Goal: Transaction & Acquisition: Purchase product/service

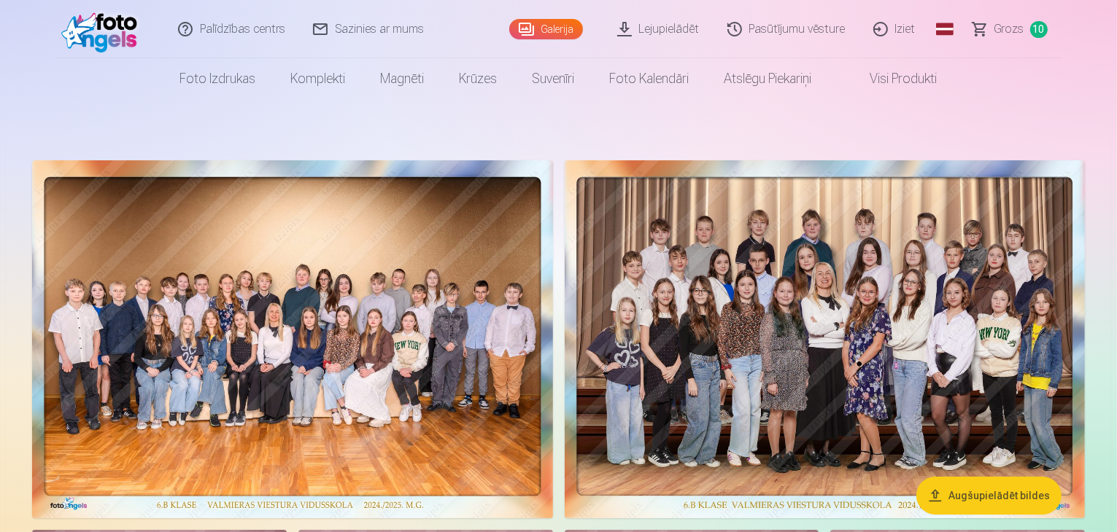
click at [1004, 27] on span "Grozs" at bounding box center [1009, 29] width 30 height 18
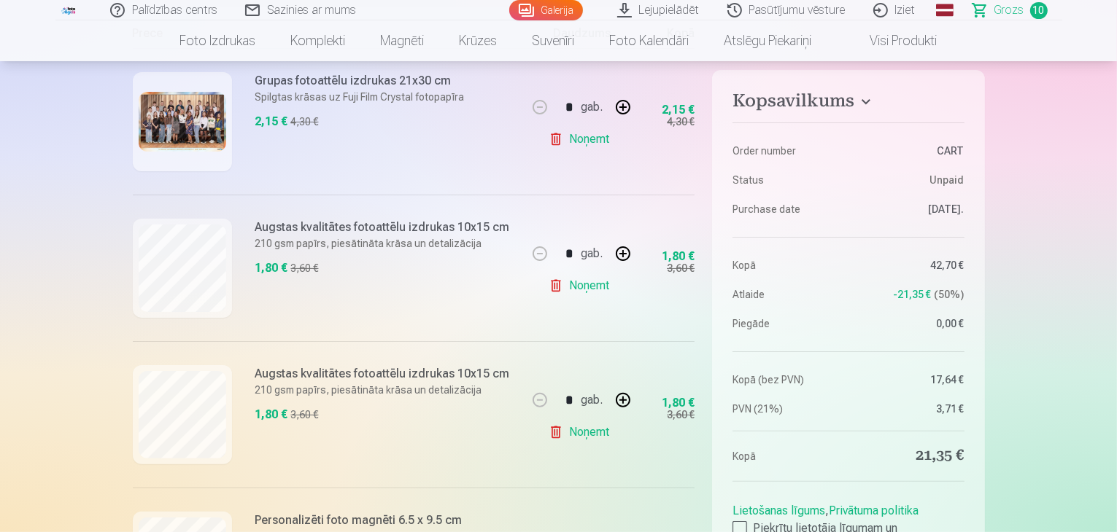
scroll to position [323, 0]
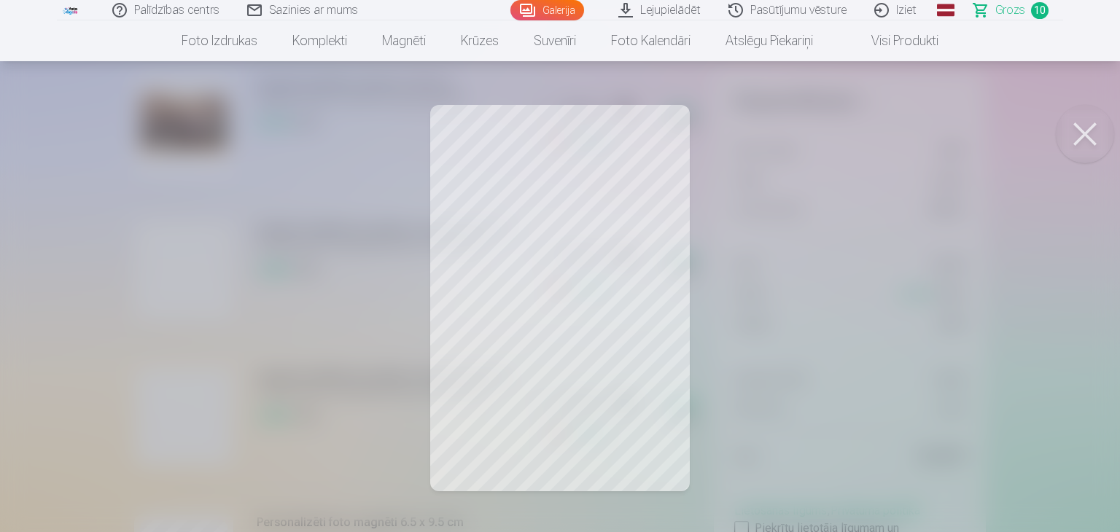
click at [1083, 121] on button at bounding box center [1085, 134] width 58 height 58
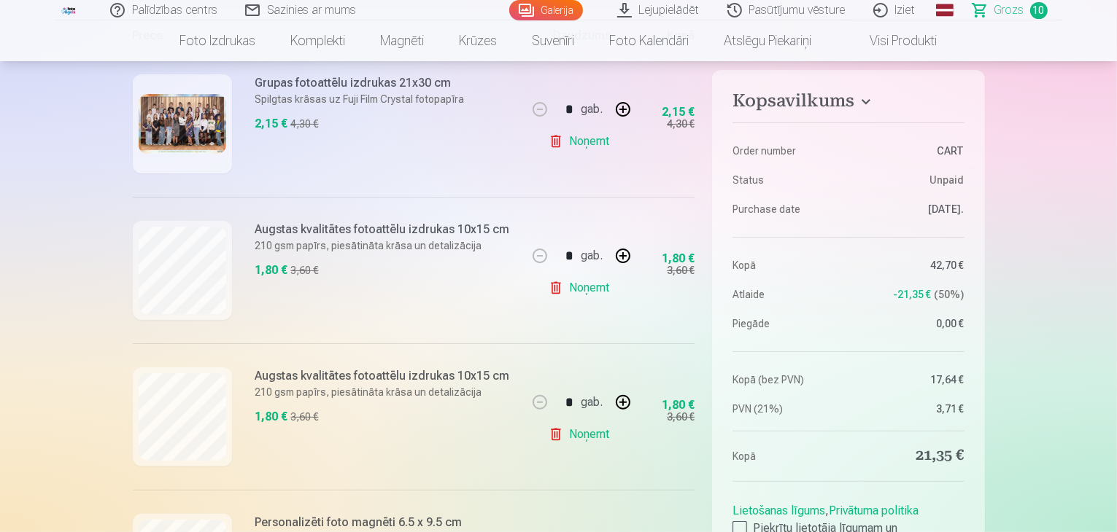
click at [566, 289] on link "Noņemt" at bounding box center [581, 288] width 66 height 29
type input "*"
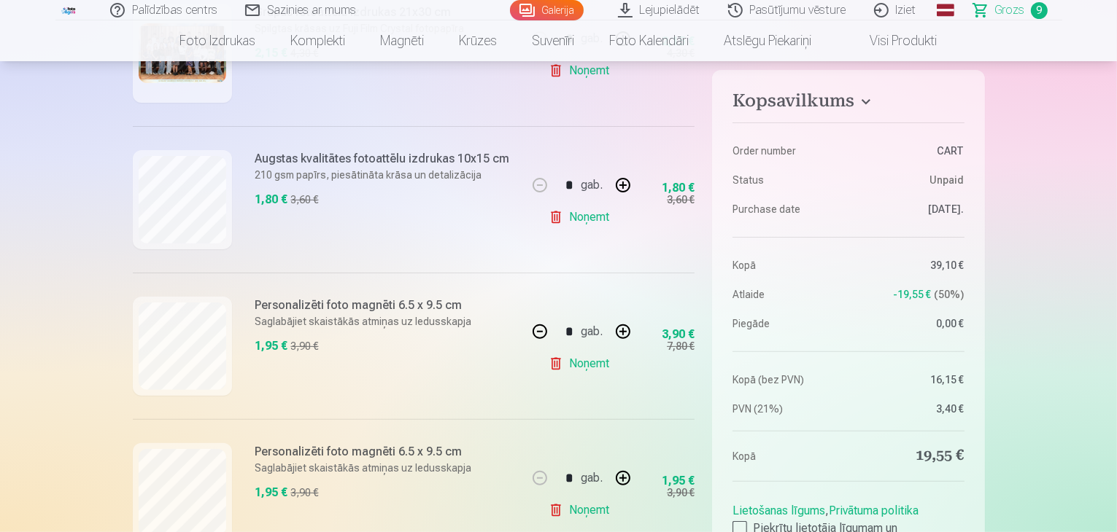
scroll to position [393, 0]
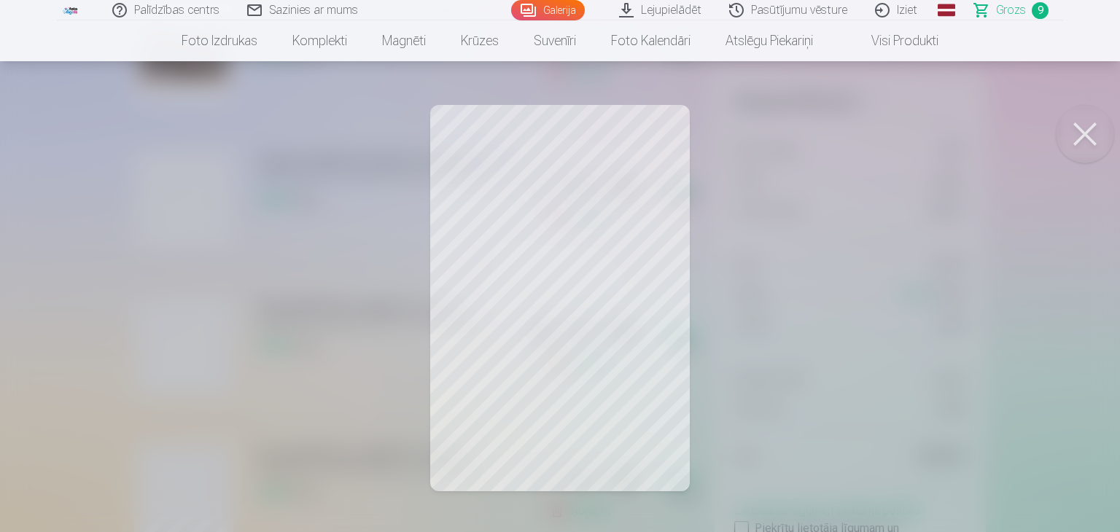
click at [1075, 127] on button at bounding box center [1085, 134] width 58 height 58
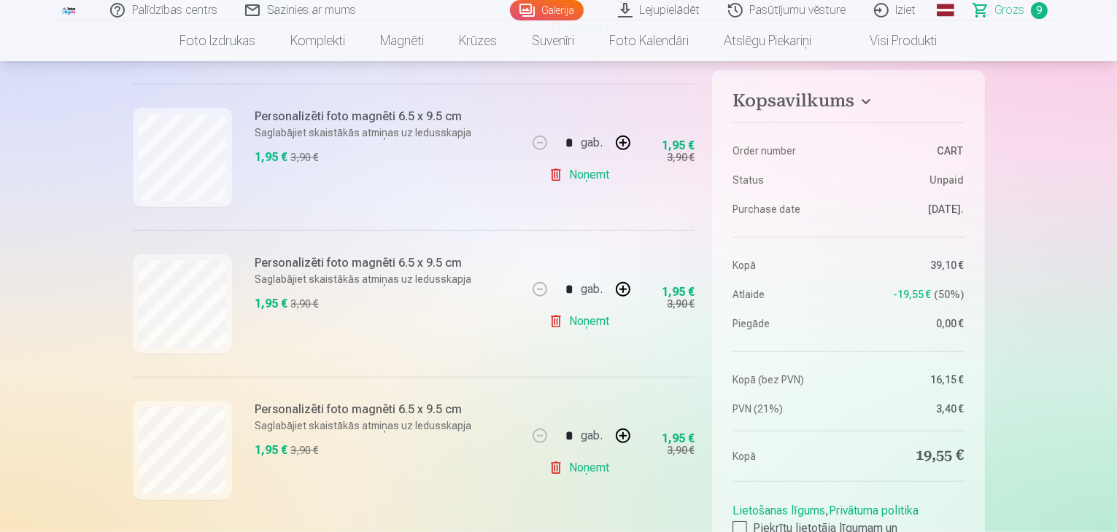
scroll to position [1170, 0]
click at [595, 464] on link "Noņemt" at bounding box center [581, 467] width 66 height 29
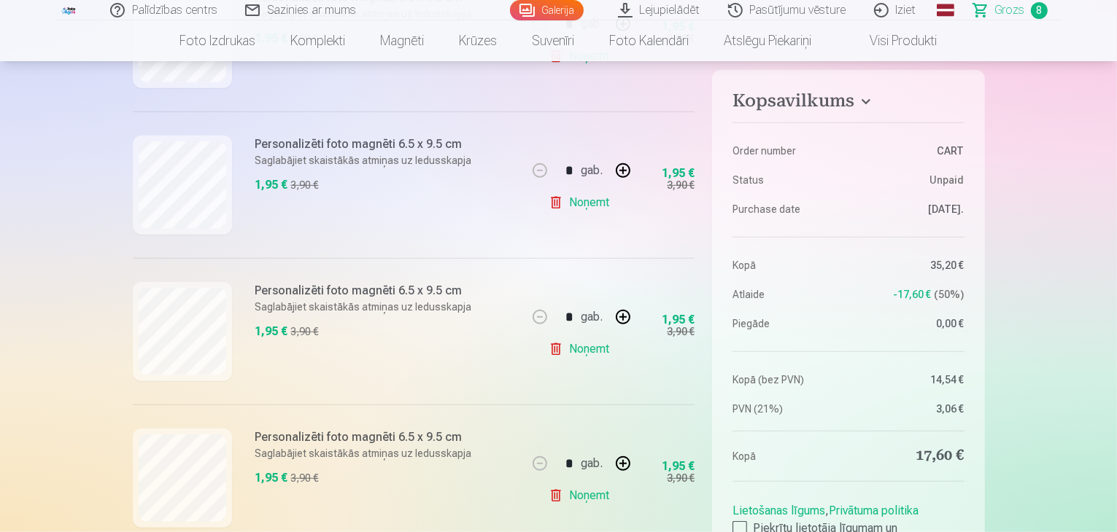
scroll to position [994, 0]
click at [575, 201] on link "Noņemt" at bounding box center [581, 203] width 66 height 29
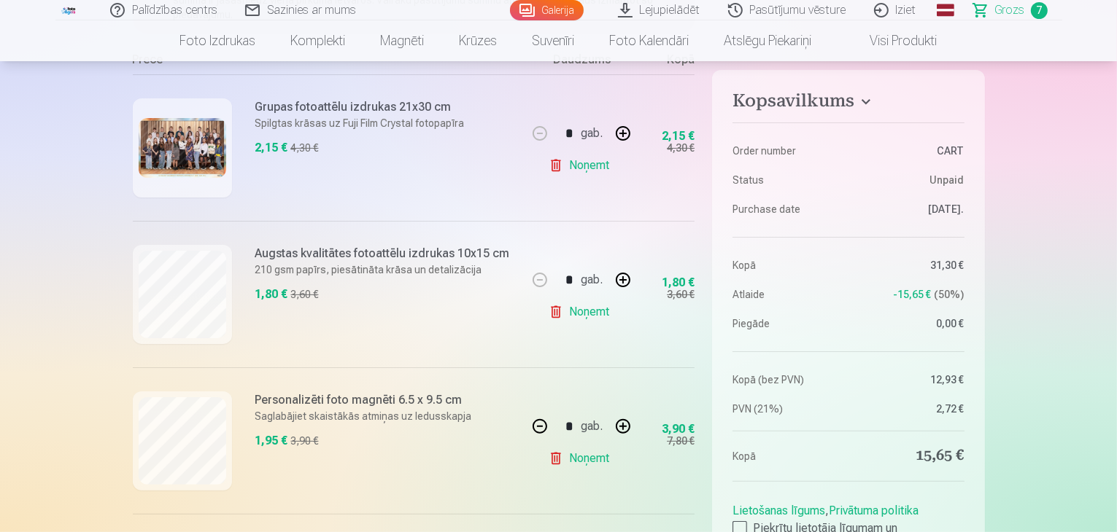
scroll to position [413, 0]
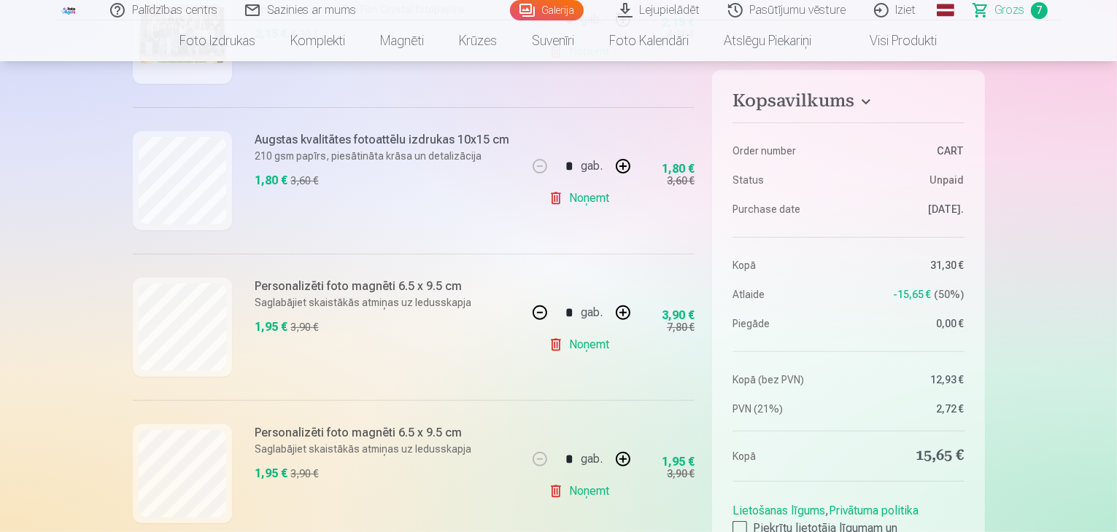
click at [573, 339] on link "Noņemt" at bounding box center [581, 344] width 66 height 29
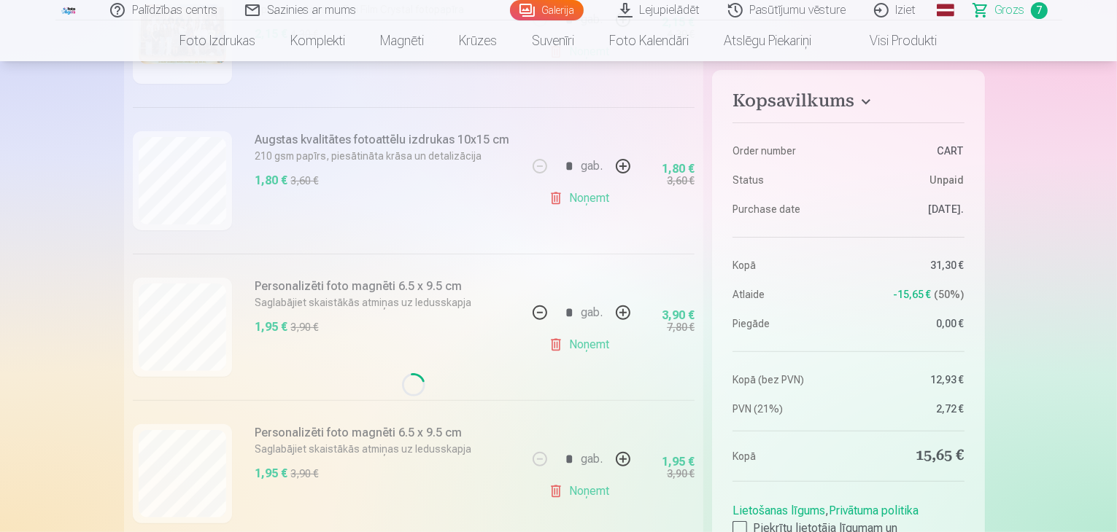
type input "*"
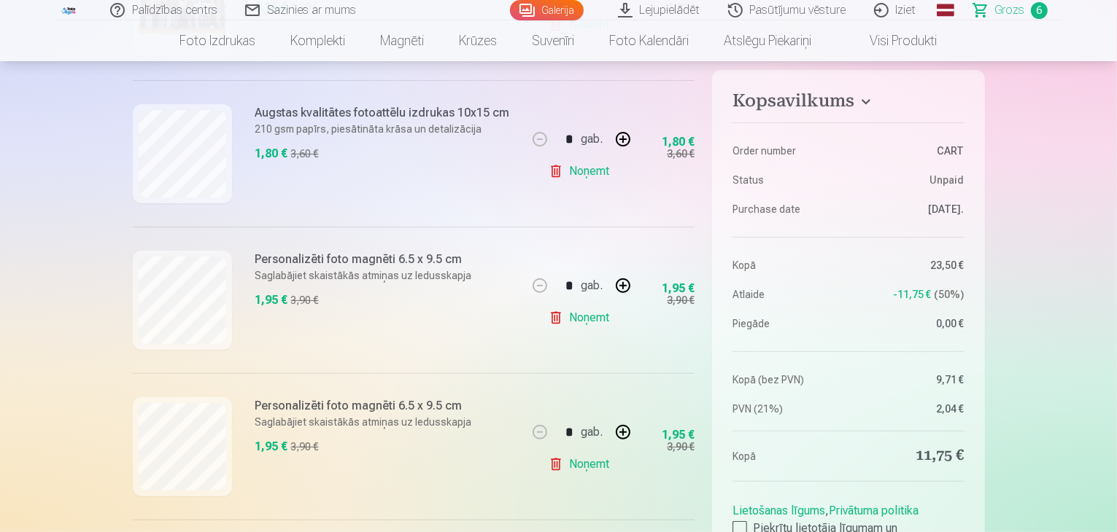
scroll to position [441, 0]
click at [572, 319] on link "Noņemt" at bounding box center [581, 317] width 66 height 29
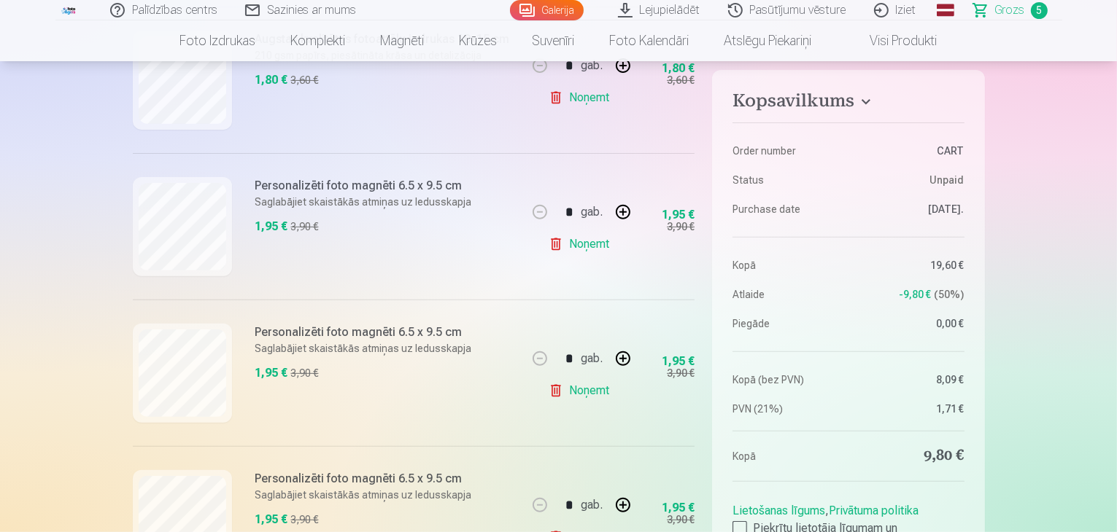
scroll to position [515, 0]
click at [582, 244] on link "Noņemt" at bounding box center [581, 242] width 66 height 29
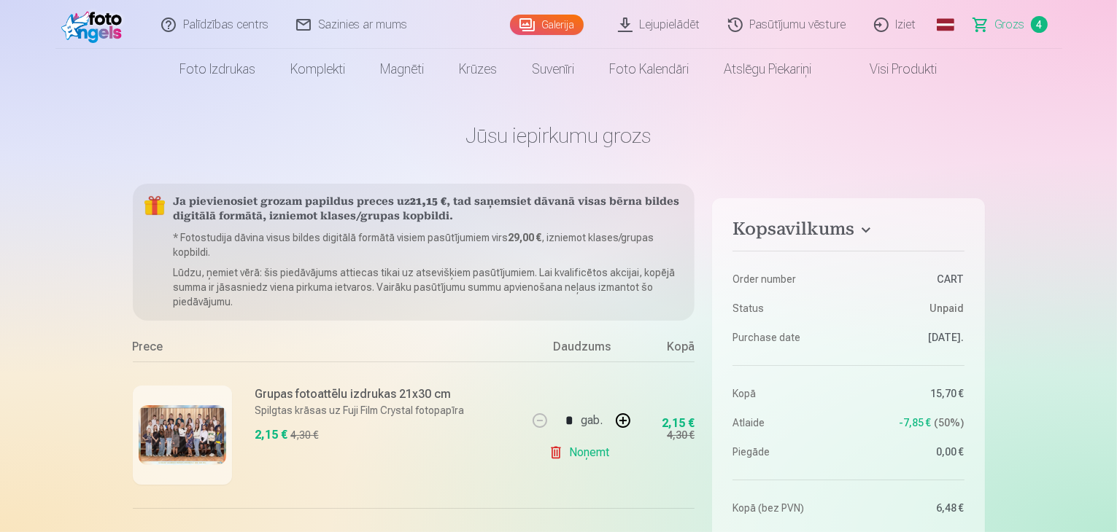
scroll to position [0, 0]
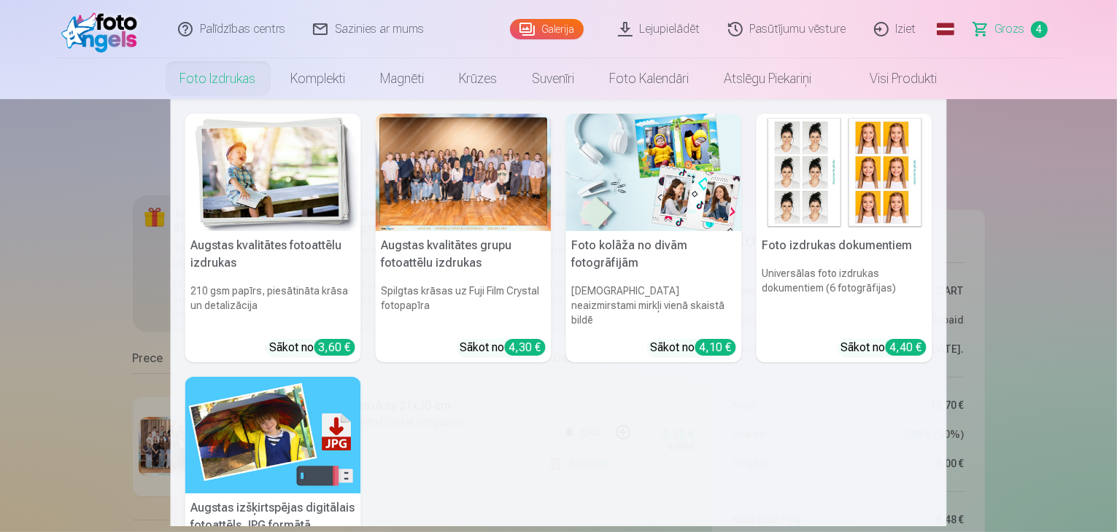
click at [253, 174] on img at bounding box center [273, 172] width 176 height 117
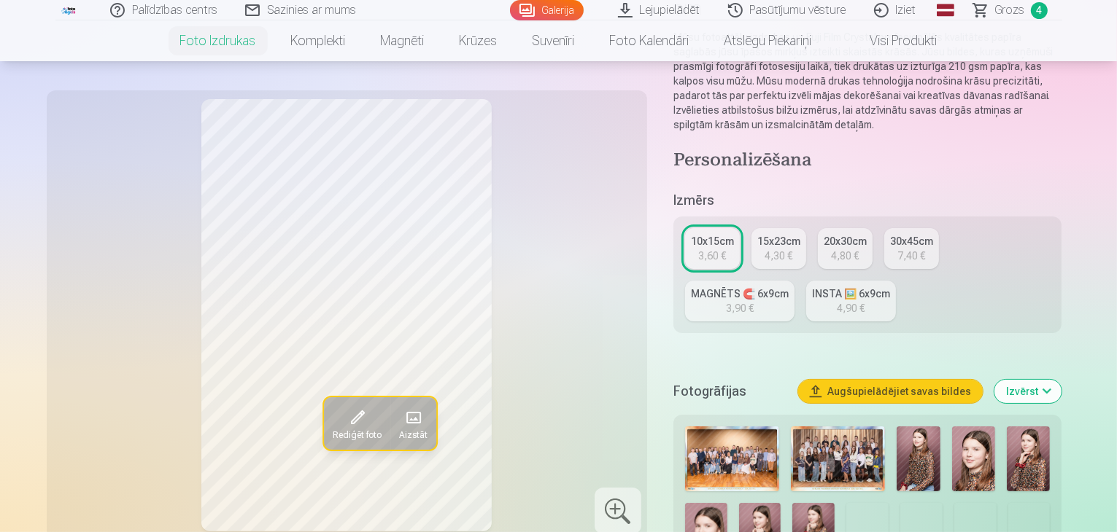
scroll to position [195, 0]
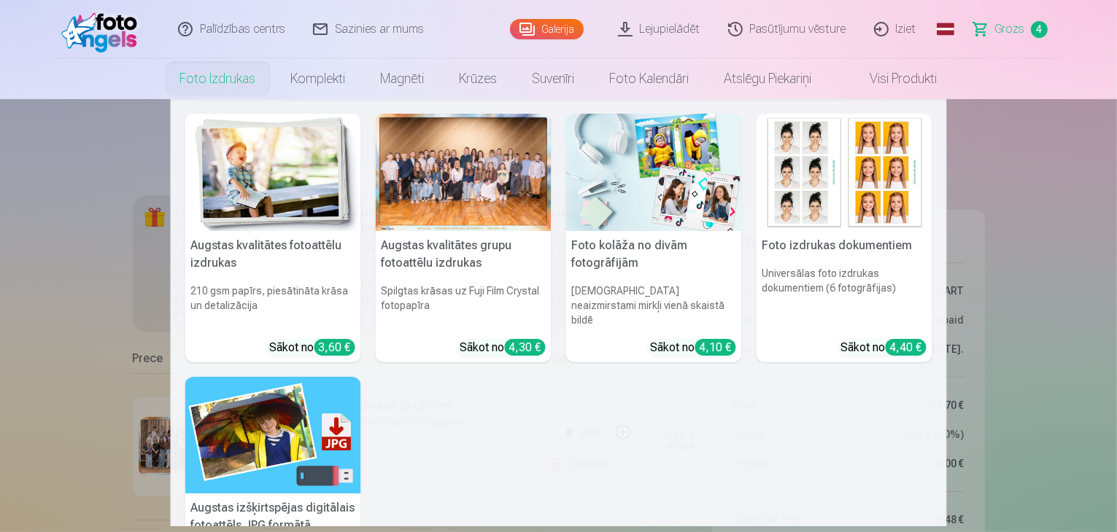
click at [669, 170] on img at bounding box center [654, 172] width 176 height 117
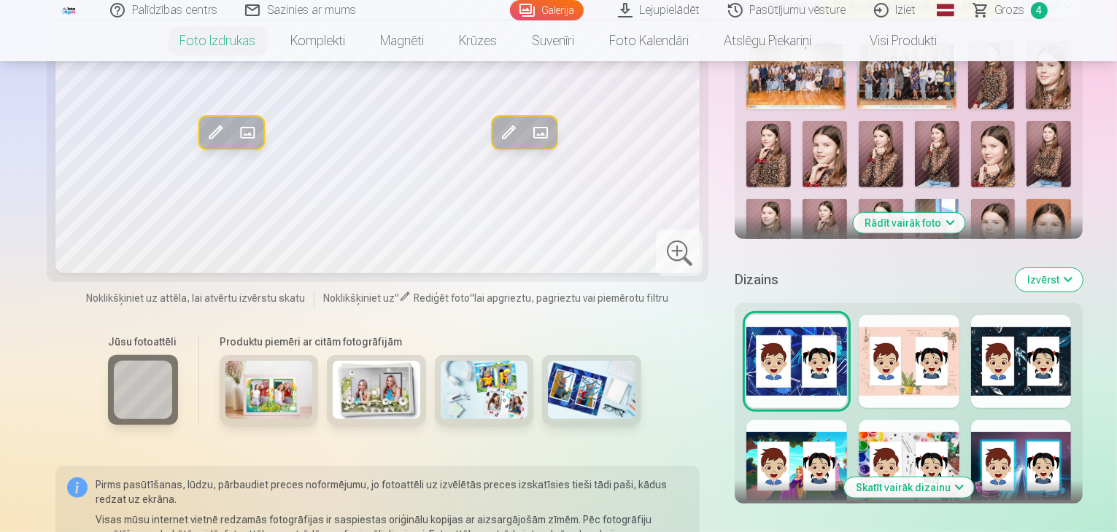
scroll to position [557, 0]
drag, startPoint x: 885, startPoint y: 386, endPoint x: 919, endPoint y: 382, distance: 33.7
click at [919, 478] on button "Skatīt vairāk dizainu" at bounding box center [909, 488] width 130 height 20
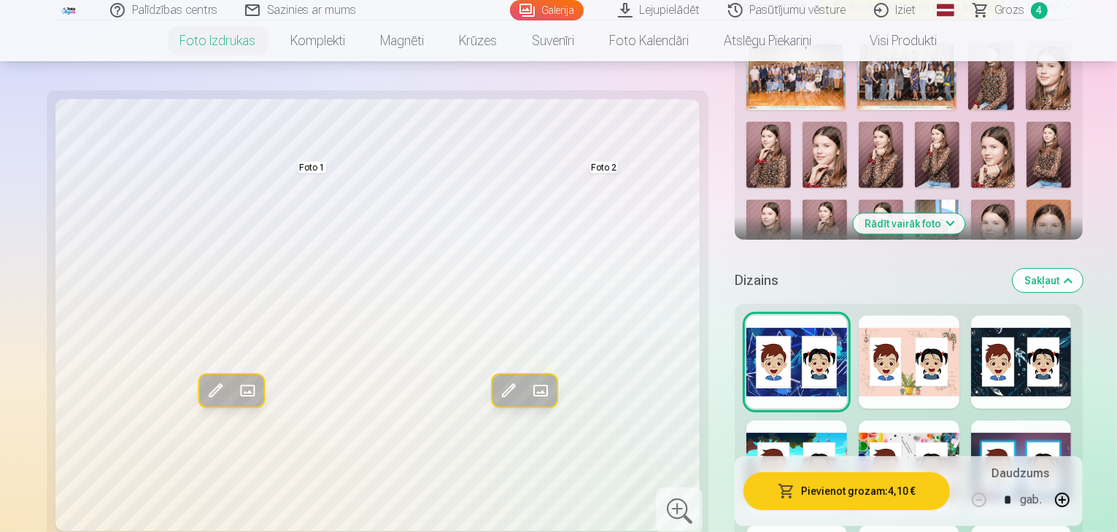
click at [916, 316] on div at bounding box center [908, 362] width 101 height 93
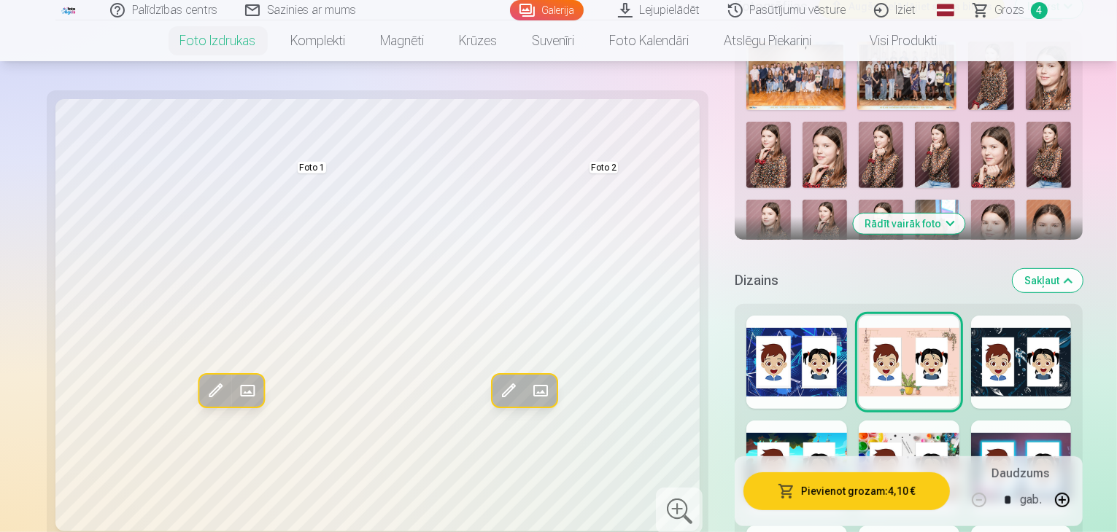
click at [904, 421] on div at bounding box center [908, 467] width 101 height 93
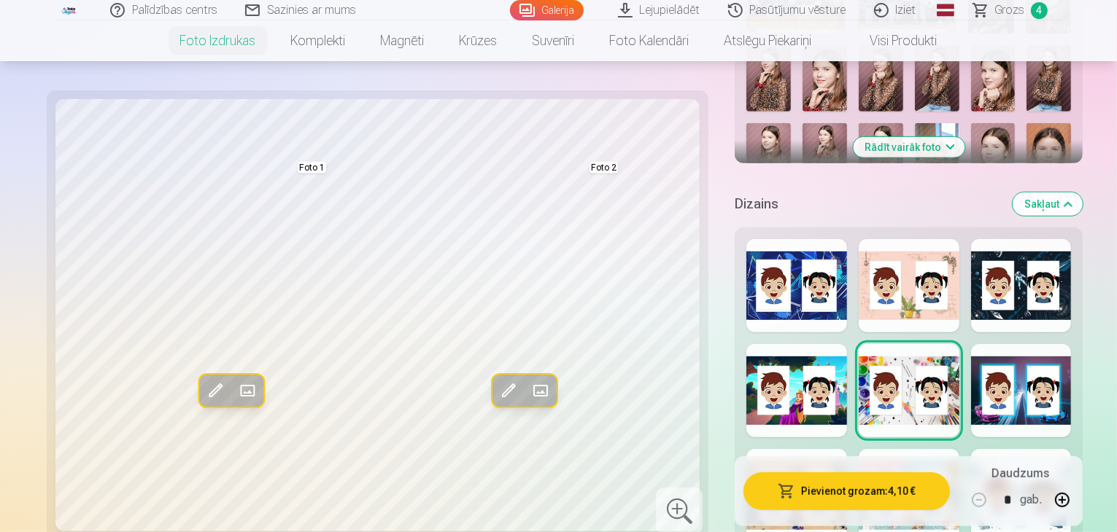
scroll to position [646, 0]
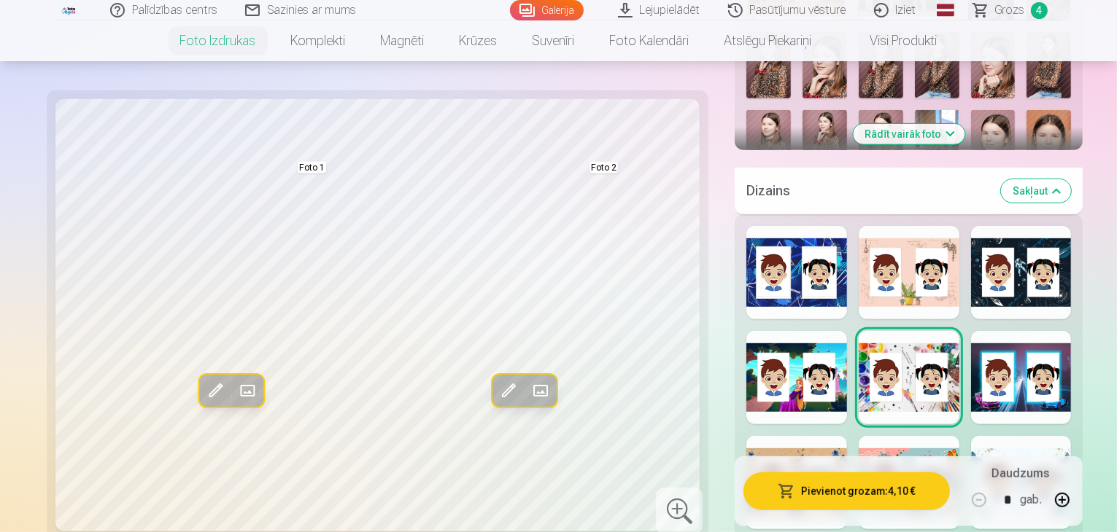
click at [904, 436] on div at bounding box center [908, 482] width 101 height 93
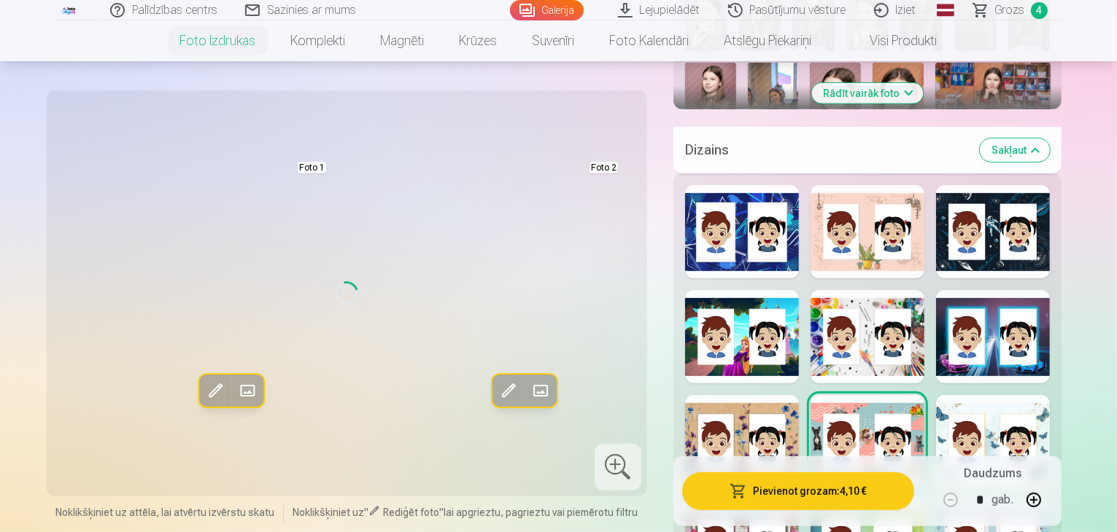
click at [904, 395] on div at bounding box center [867, 441] width 114 height 93
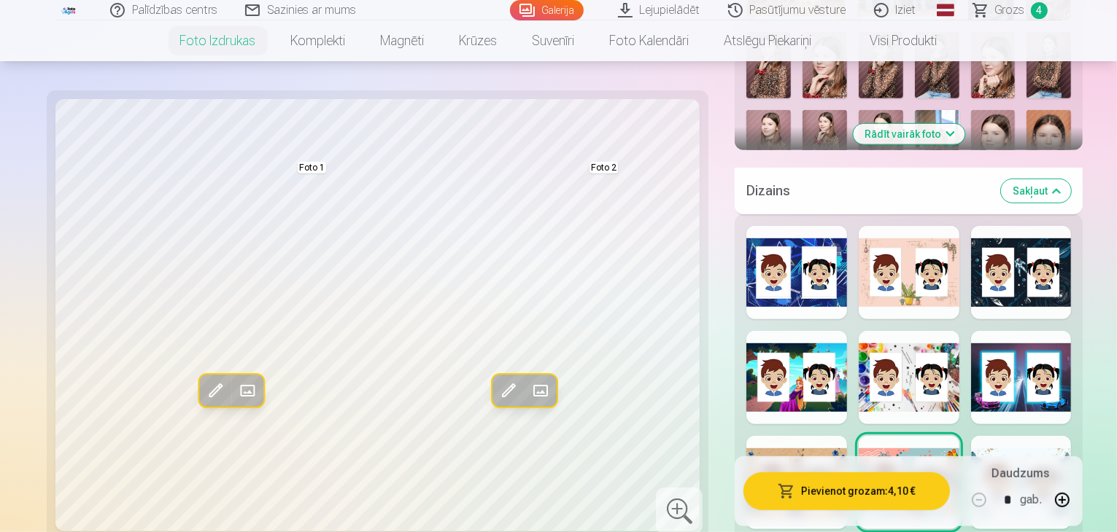
click at [761, 436] on div at bounding box center [796, 482] width 101 height 93
click at [1039, 436] on div at bounding box center [1021, 482] width 101 height 93
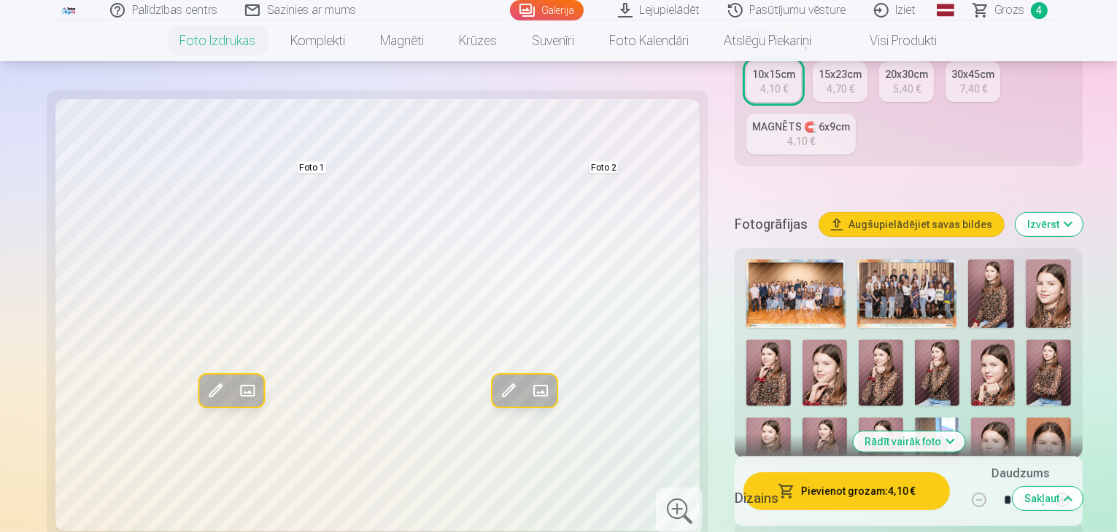
scroll to position [298, 0]
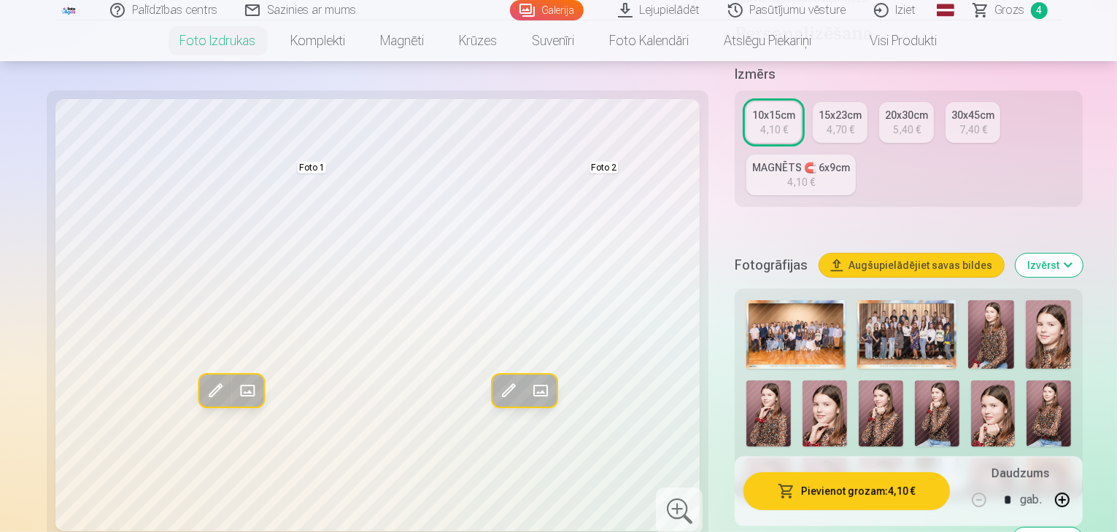
click at [968, 301] on img at bounding box center [990, 335] width 45 height 69
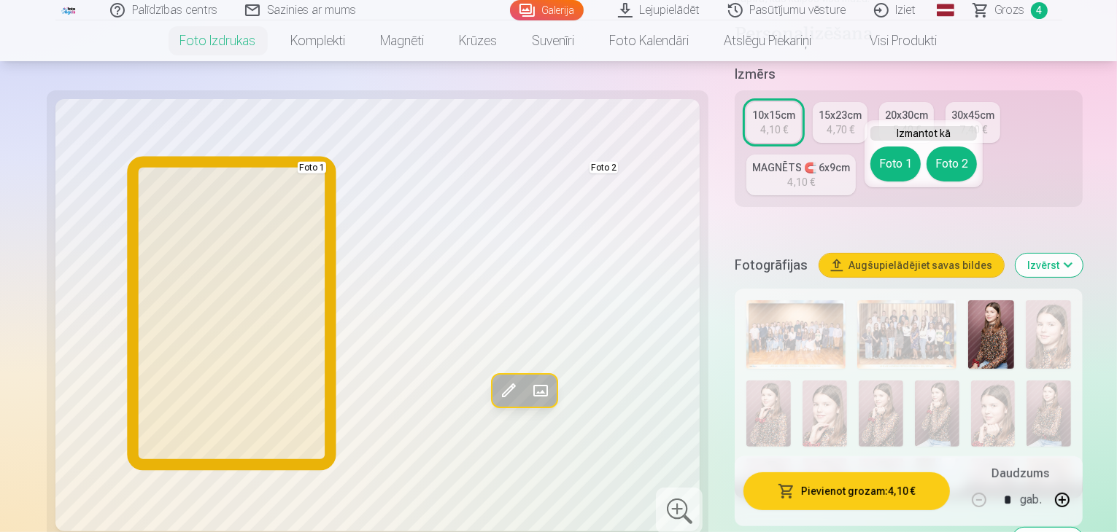
click at [892, 166] on button "Foto 1" at bounding box center [895, 164] width 50 height 35
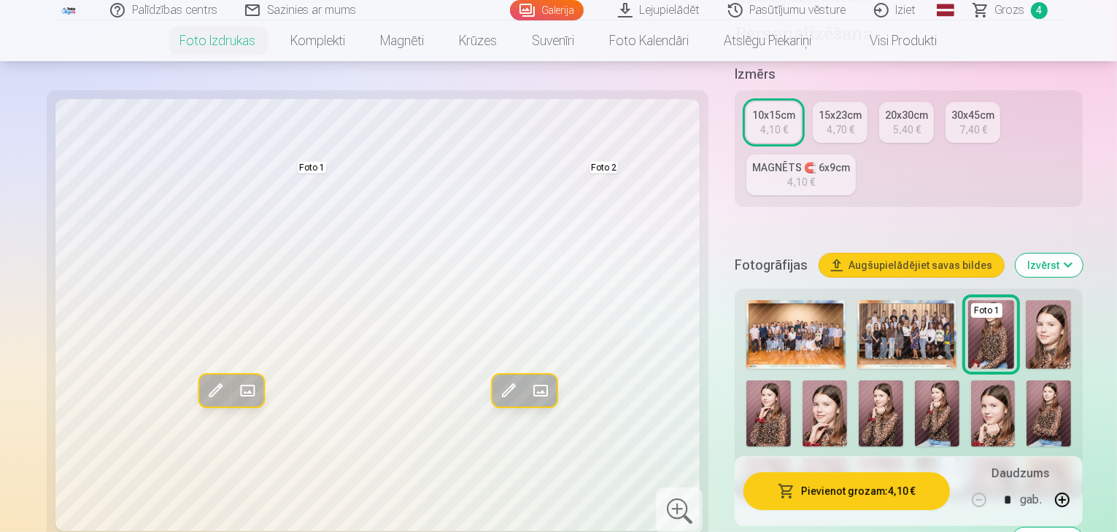
click at [1026, 381] on img at bounding box center [1048, 414] width 44 height 66
click at [858, 381] on img at bounding box center [880, 414] width 44 height 66
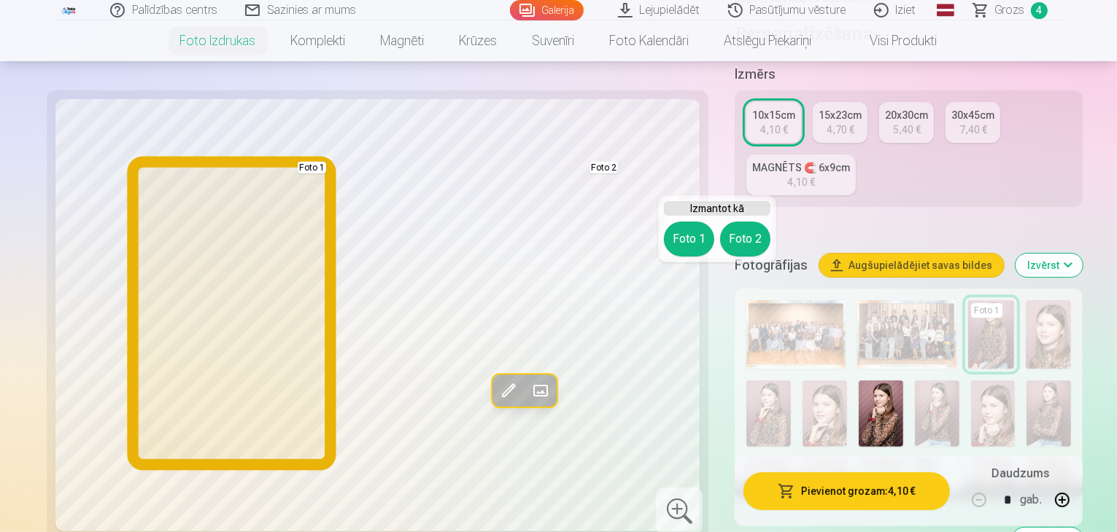
click at [680, 237] on button "Foto 1" at bounding box center [689, 239] width 50 height 35
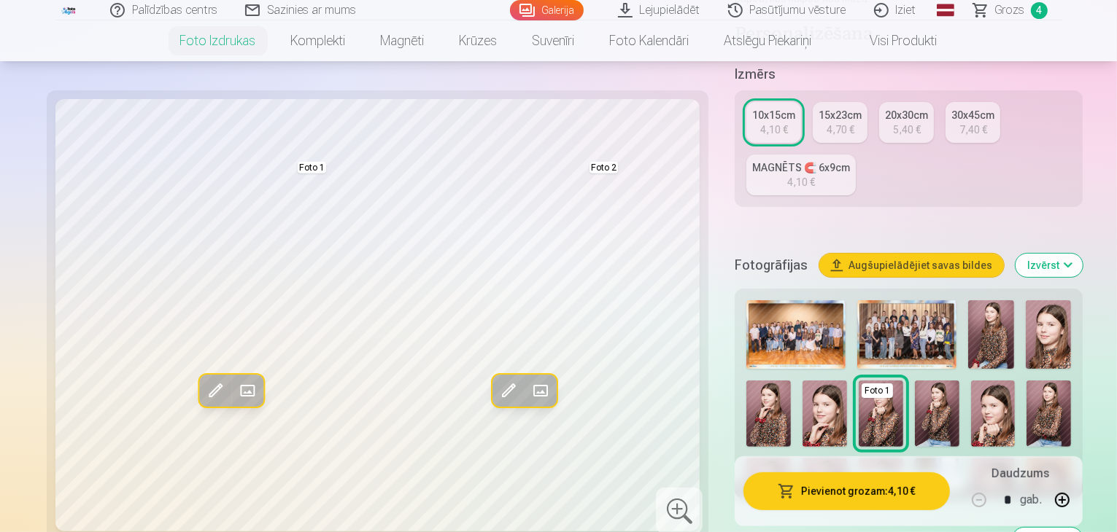
click at [1026, 381] on img at bounding box center [1048, 414] width 44 height 66
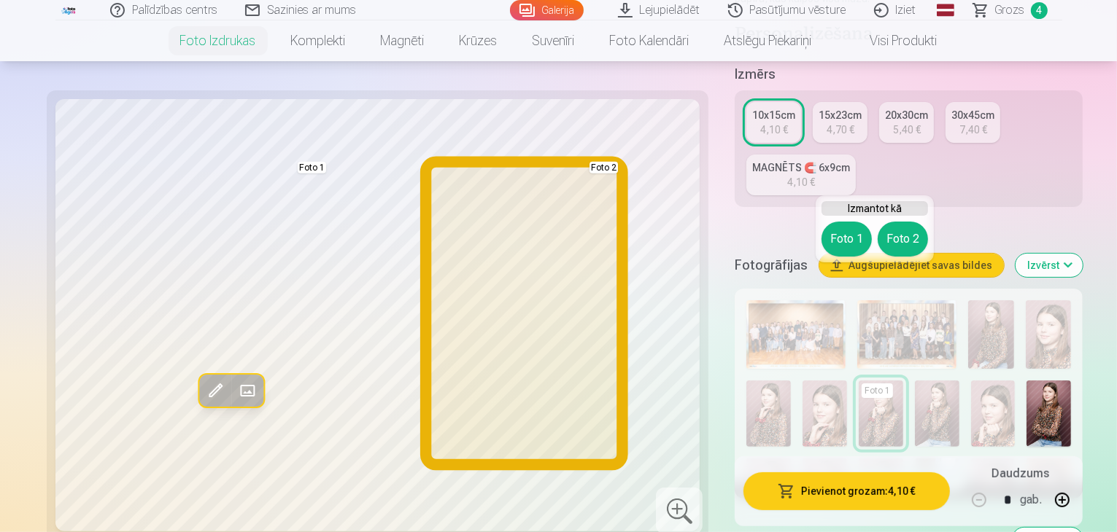
click at [902, 245] on button "Foto 2" at bounding box center [902, 239] width 50 height 35
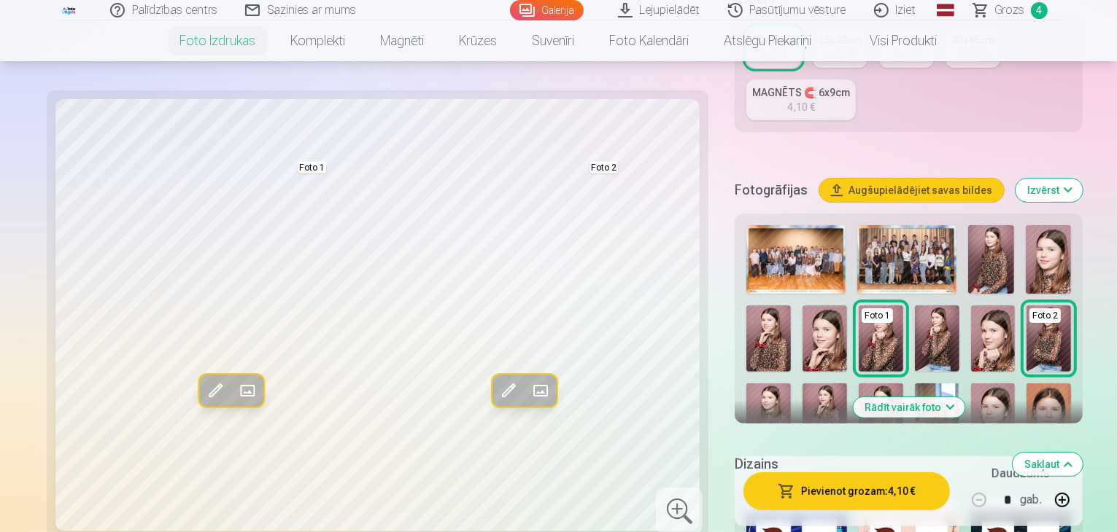
scroll to position [484, 0]
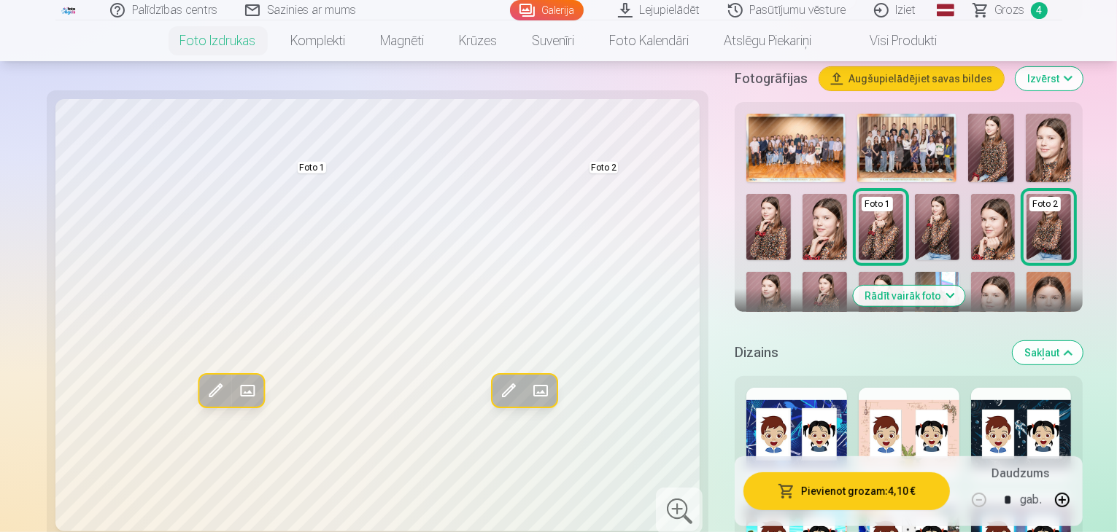
click at [934, 286] on button "Rādīt vairāk foto" at bounding box center [909, 296] width 112 height 20
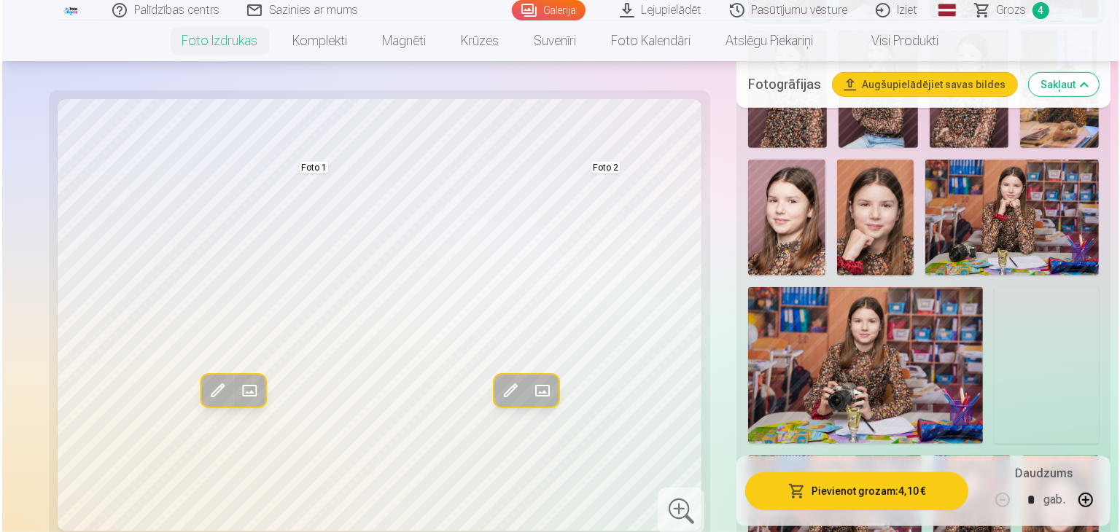
scroll to position [915, 0]
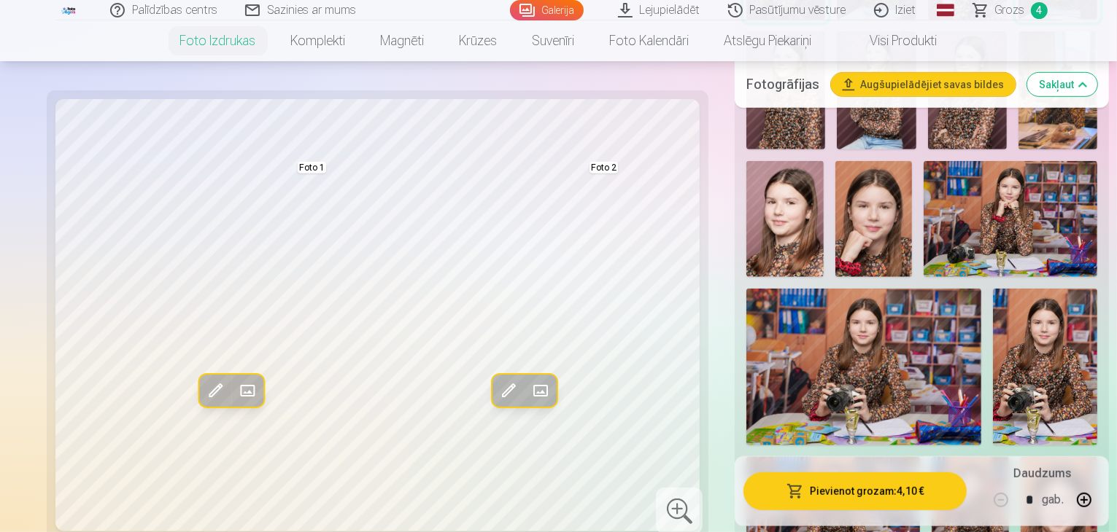
click at [828, 489] on button "Pievienot grozam : 4,10 €" at bounding box center [854, 492] width 223 height 38
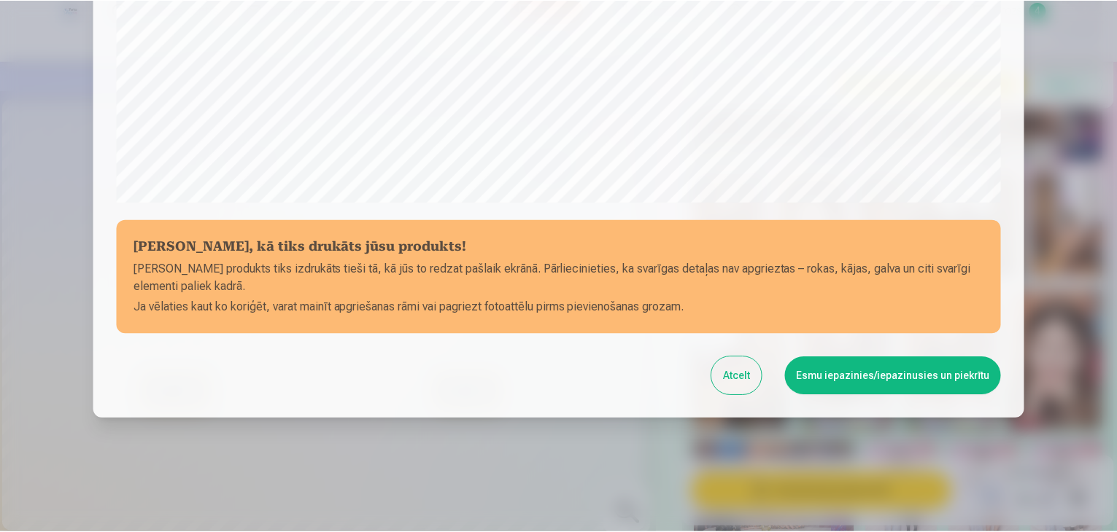
scroll to position [518, 0]
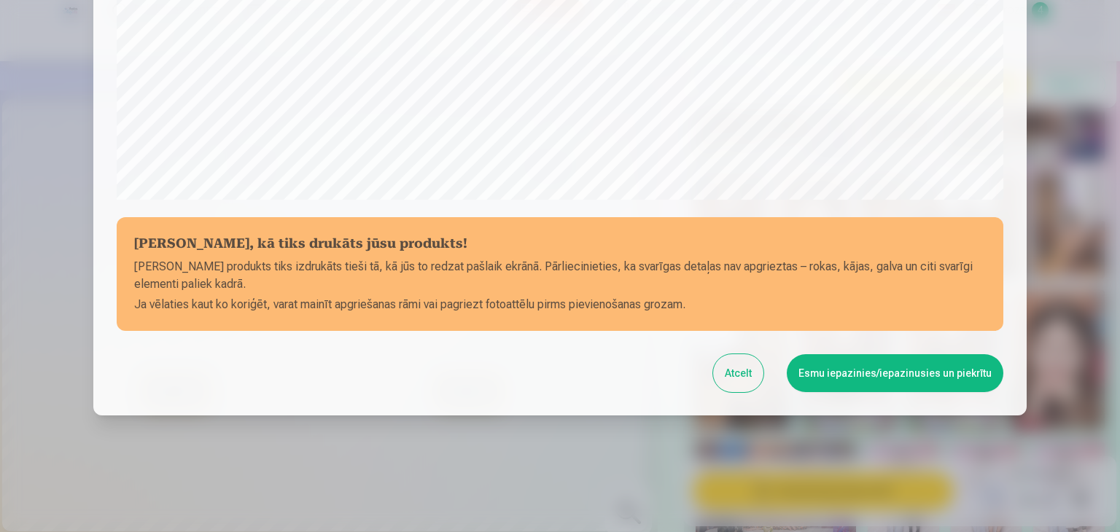
click at [747, 379] on button "Atcelt" at bounding box center [738, 373] width 50 height 38
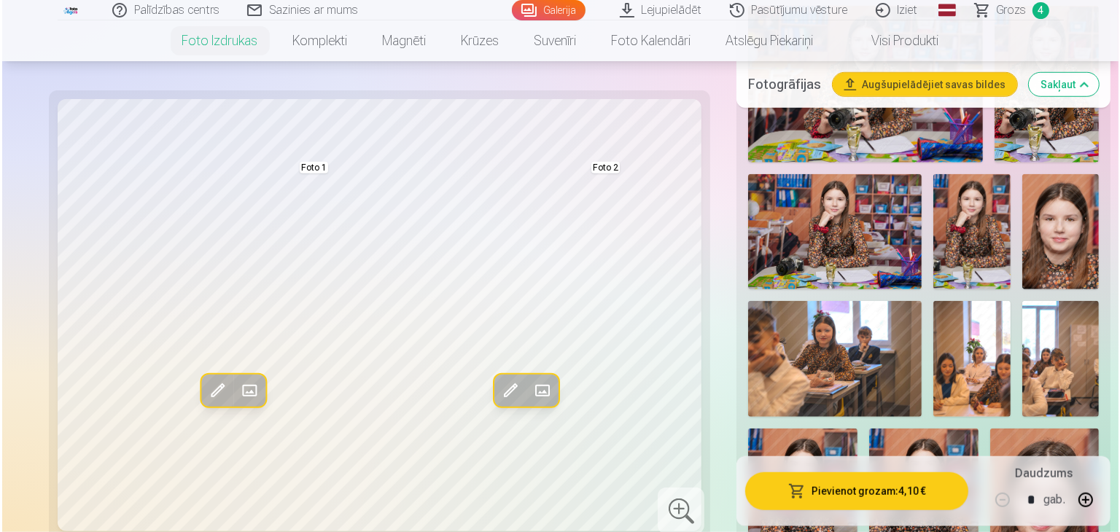
scroll to position [1225, 0]
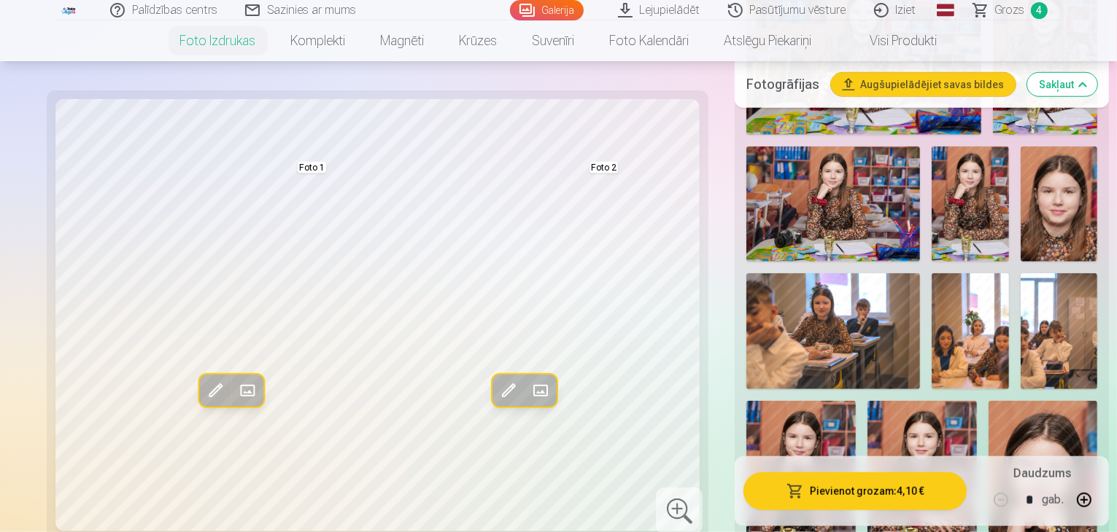
click at [786, 491] on span "button" at bounding box center [795, 491] width 18 height 15
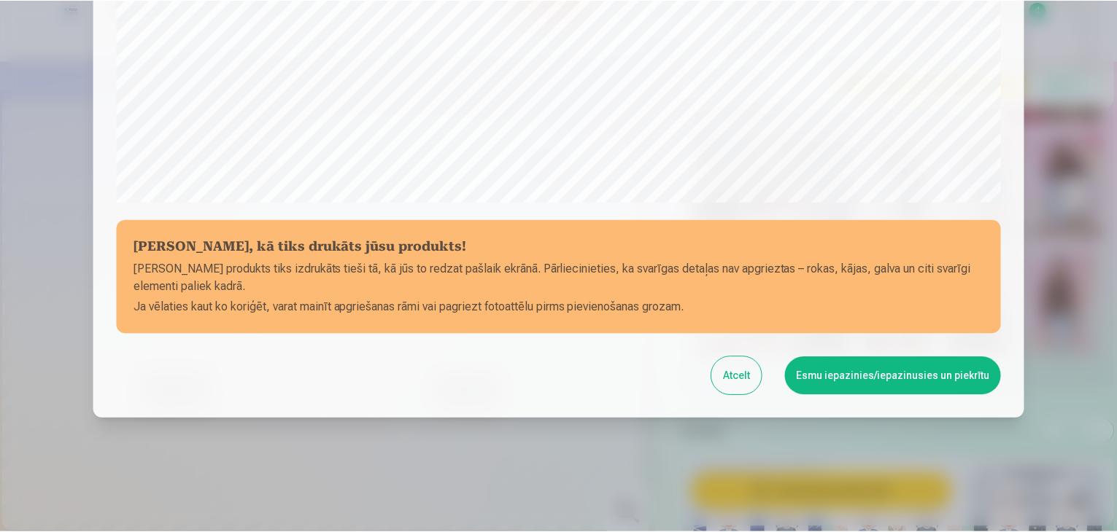
scroll to position [518, 0]
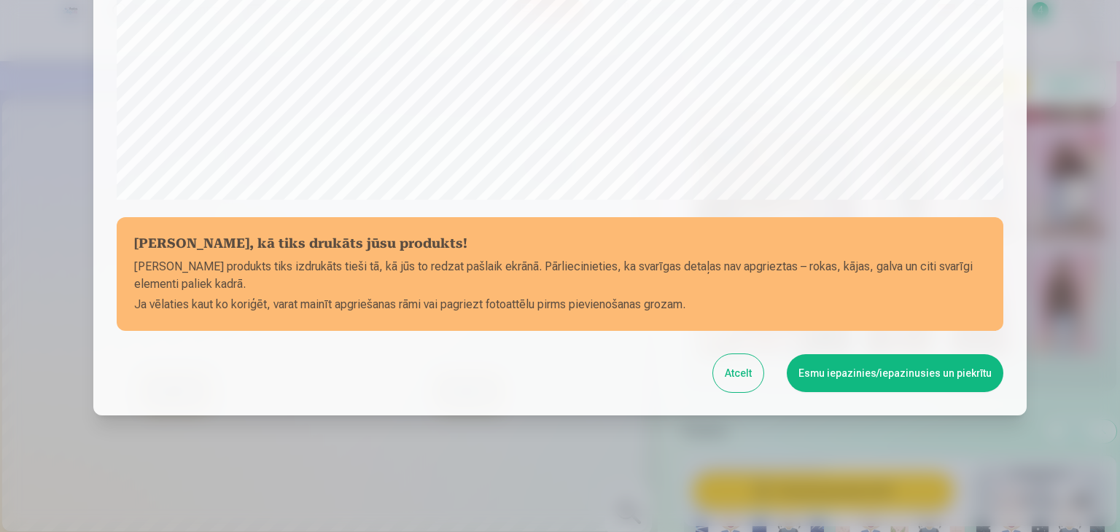
click at [843, 377] on button "Esmu iepazinies/iepazinusies un piekrītu" at bounding box center [895, 373] width 217 height 38
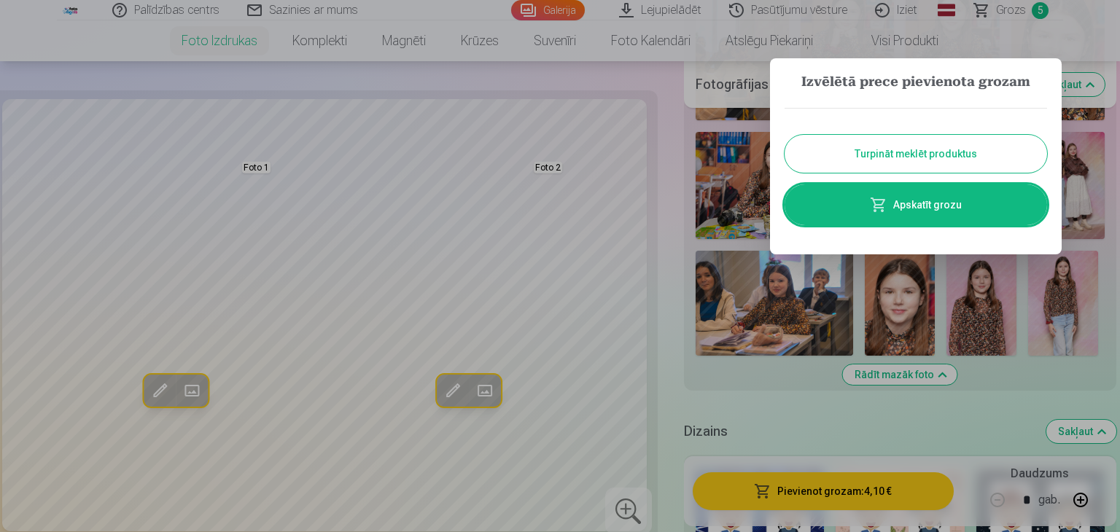
click at [875, 155] on button "Turpināt meklēt produktus" at bounding box center [916, 154] width 263 height 38
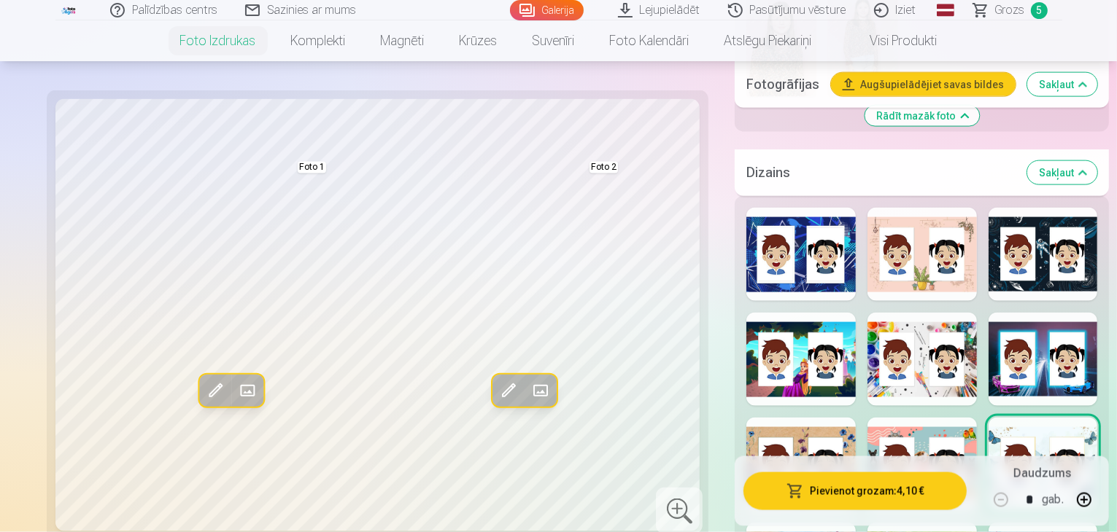
scroll to position [2063, 0]
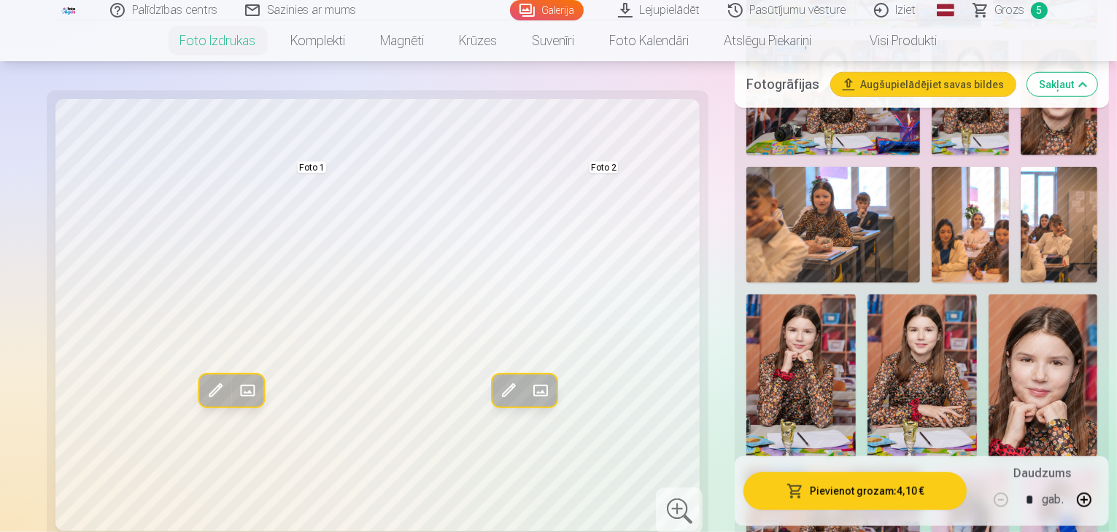
scroll to position [1330, 0]
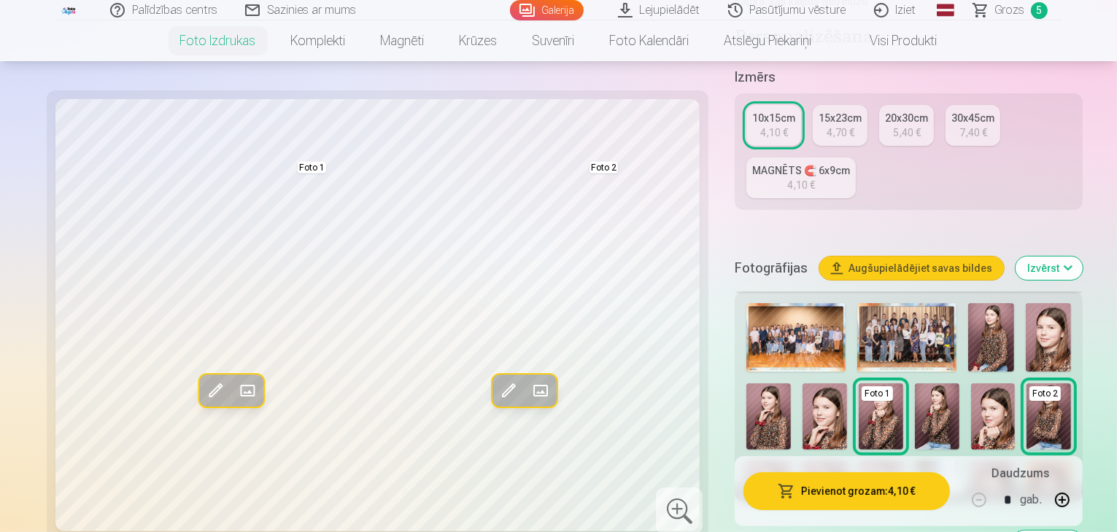
scroll to position [294, 0]
click at [896, 476] on button "Rādīt vairāk foto" at bounding box center [909, 486] width 112 height 20
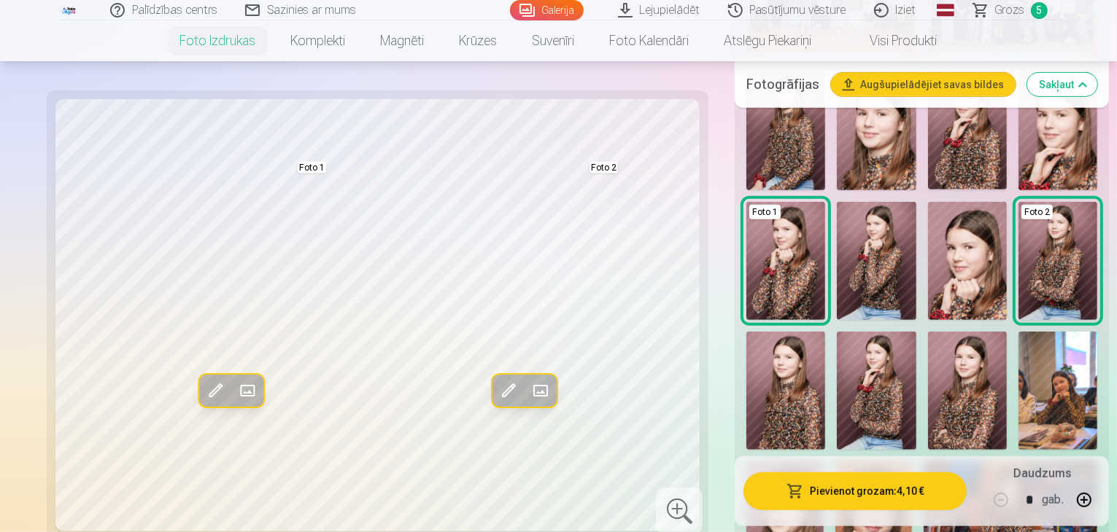
scroll to position [613, 0]
click at [891, 462] on img at bounding box center [873, 520] width 77 height 116
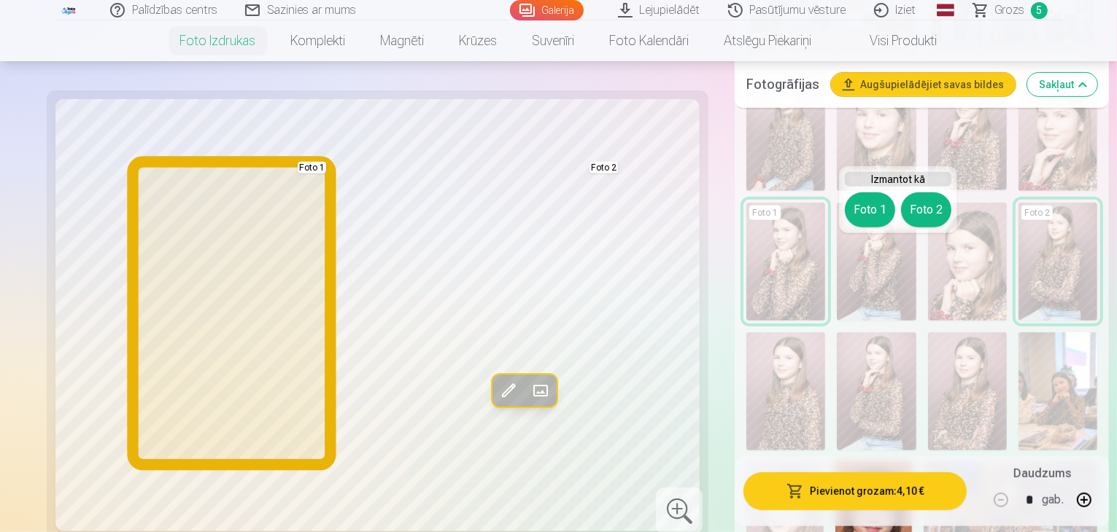
click at [867, 211] on button "Foto 1" at bounding box center [870, 210] width 50 height 35
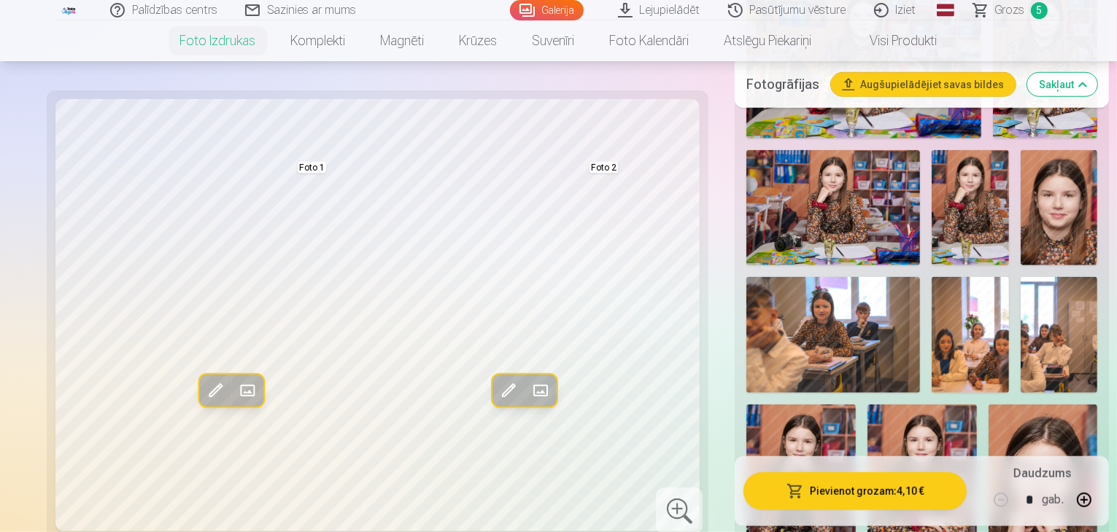
scroll to position [1249, 0]
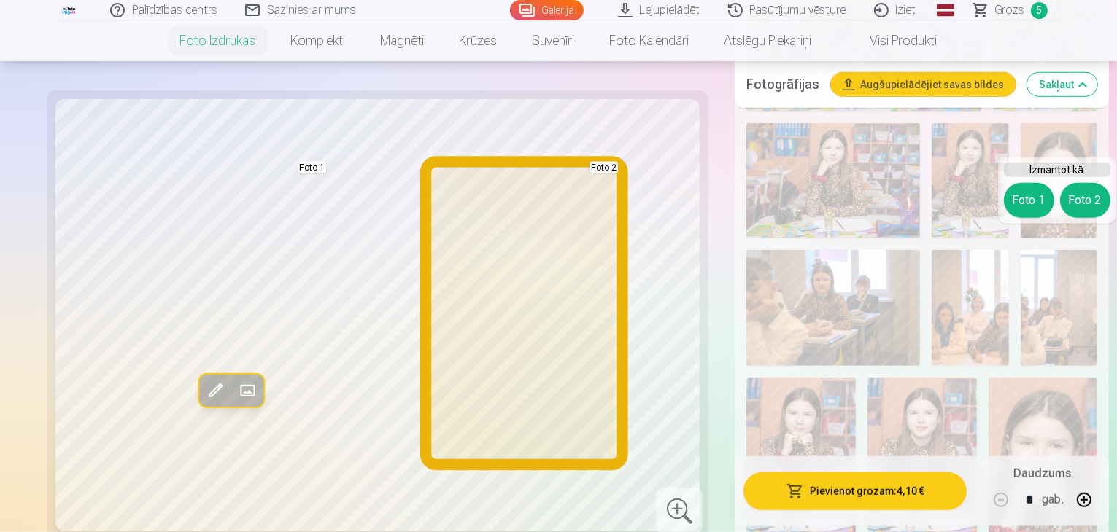
click at [1086, 199] on button "Foto 2" at bounding box center [1085, 200] width 50 height 35
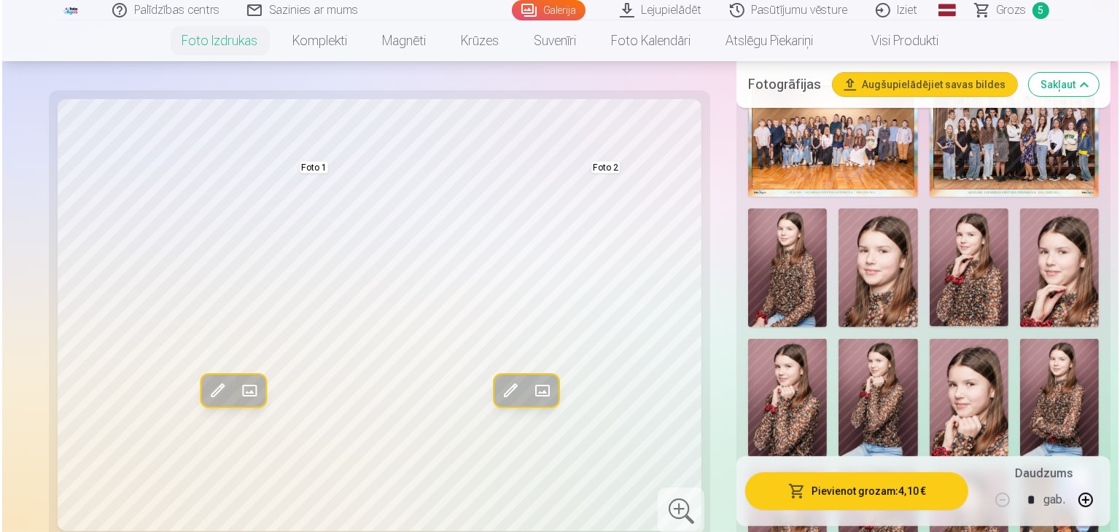
scroll to position [476, 0]
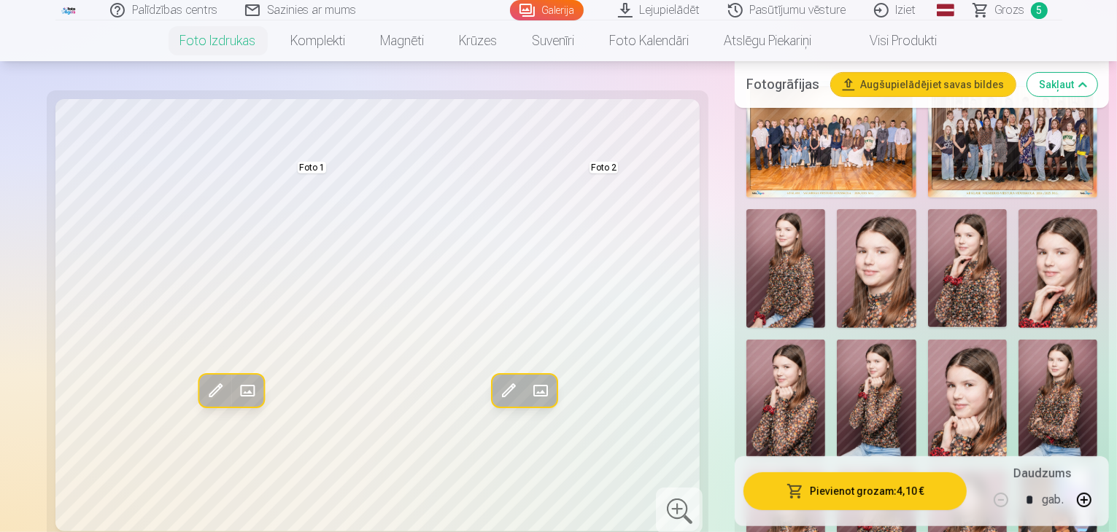
click at [1007, 470] on img at bounding box center [967, 529] width 79 height 118
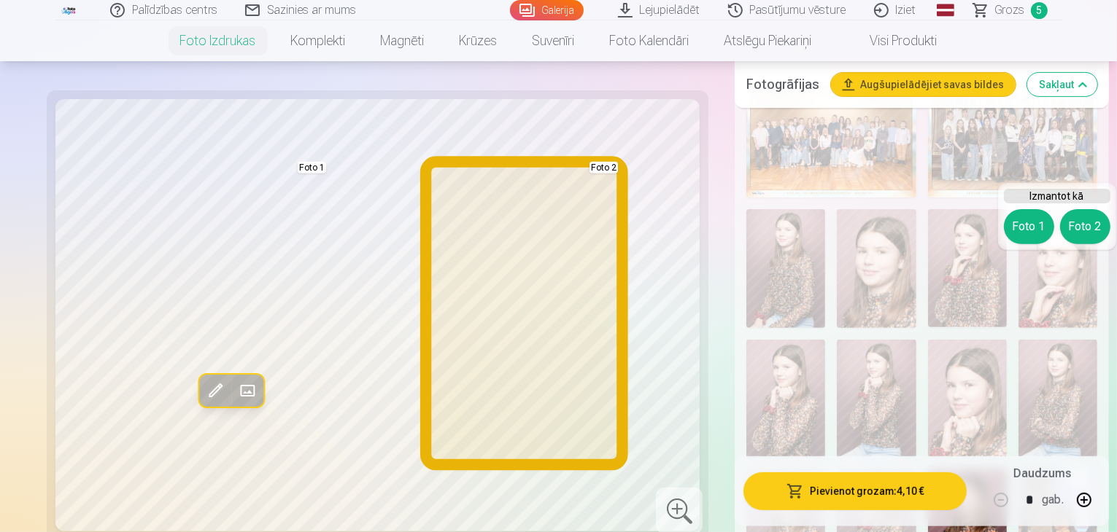
click at [1079, 227] on button "Foto 2" at bounding box center [1085, 226] width 50 height 35
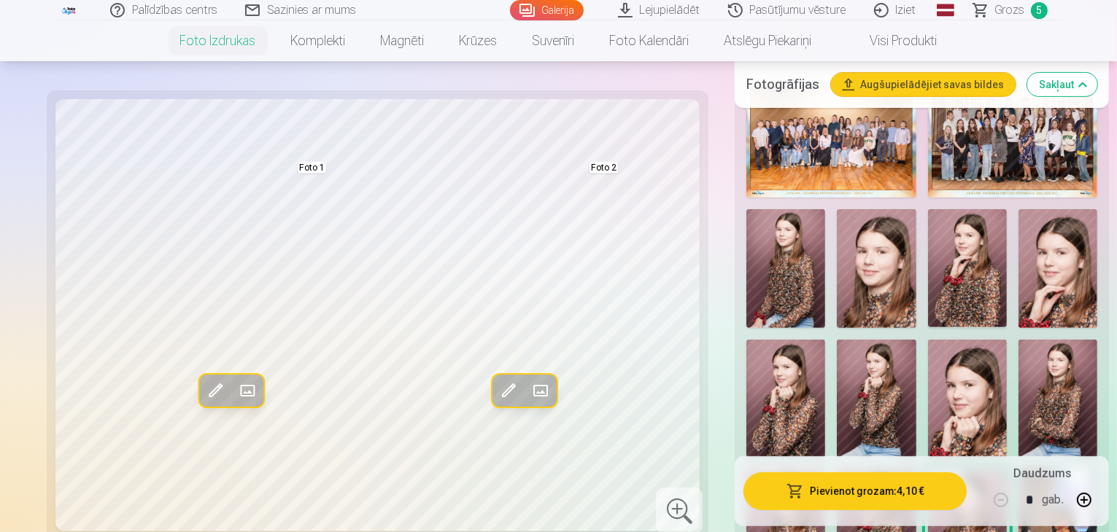
click at [928, 209] on img at bounding box center [967, 268] width 79 height 118
click at [815, 491] on button "Pievienot grozam : 4,10 €" at bounding box center [854, 492] width 223 height 38
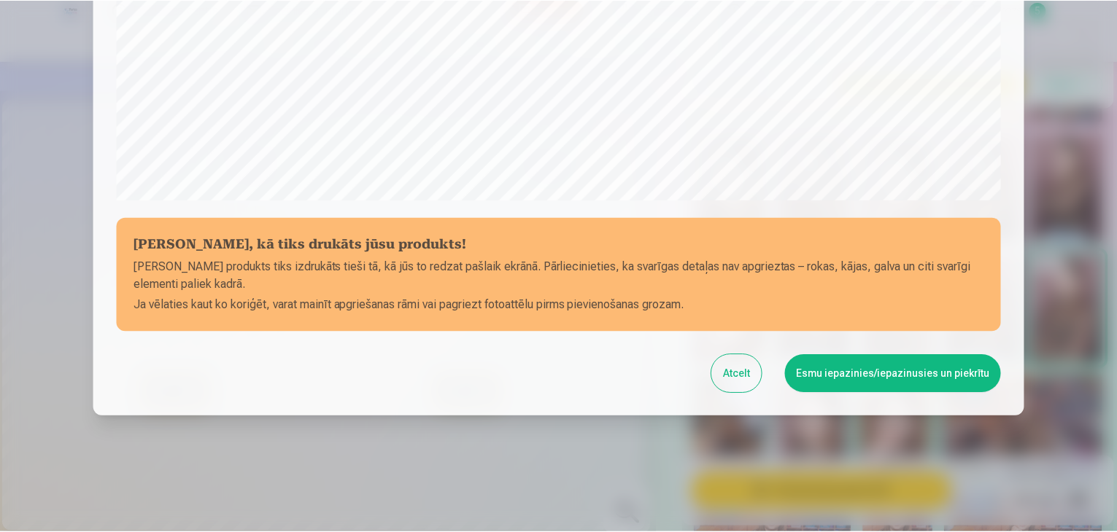
scroll to position [518, 0]
click at [869, 371] on button "Esmu iepazinies/iepazinusies un piekrītu" at bounding box center [895, 373] width 217 height 38
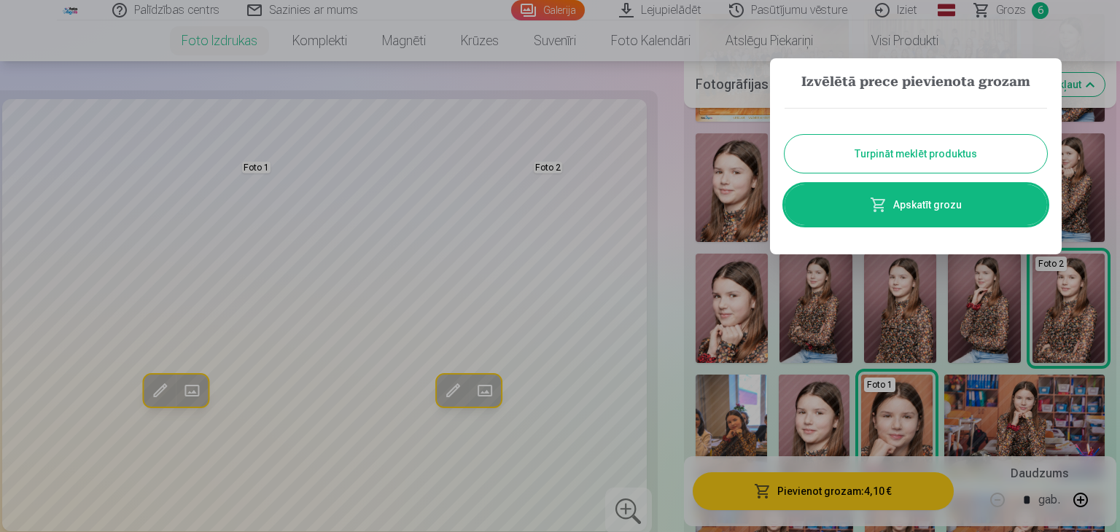
click at [882, 147] on button "Turpināt meklēt produktus" at bounding box center [916, 154] width 263 height 38
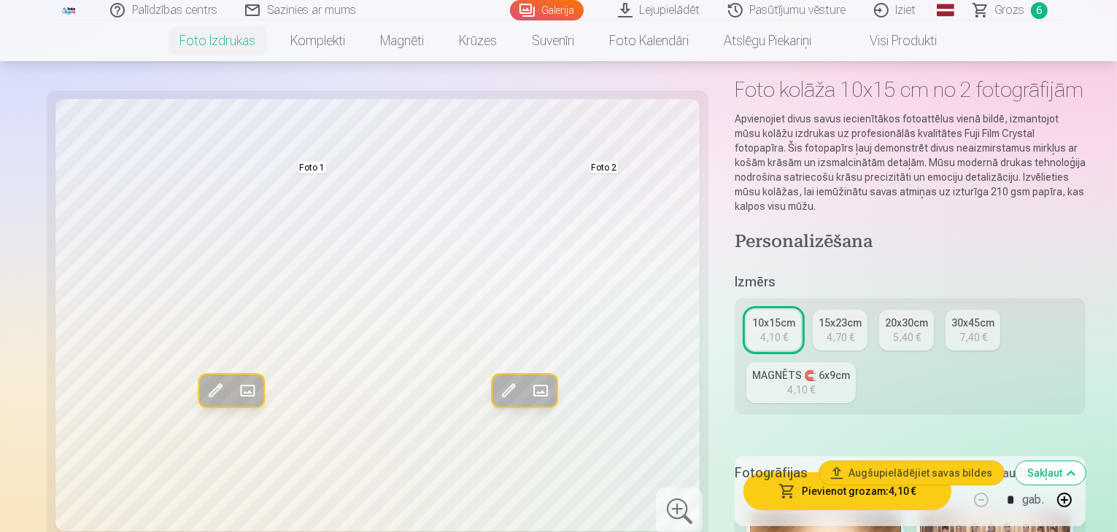
scroll to position [39, 0]
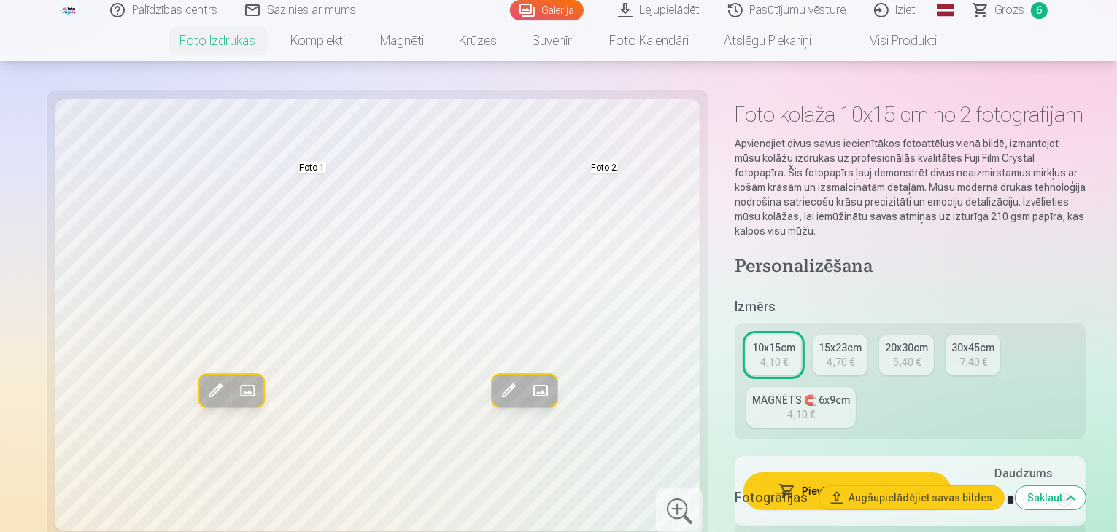
click at [1003, 7] on span "Grozs" at bounding box center [1010, 10] width 30 height 18
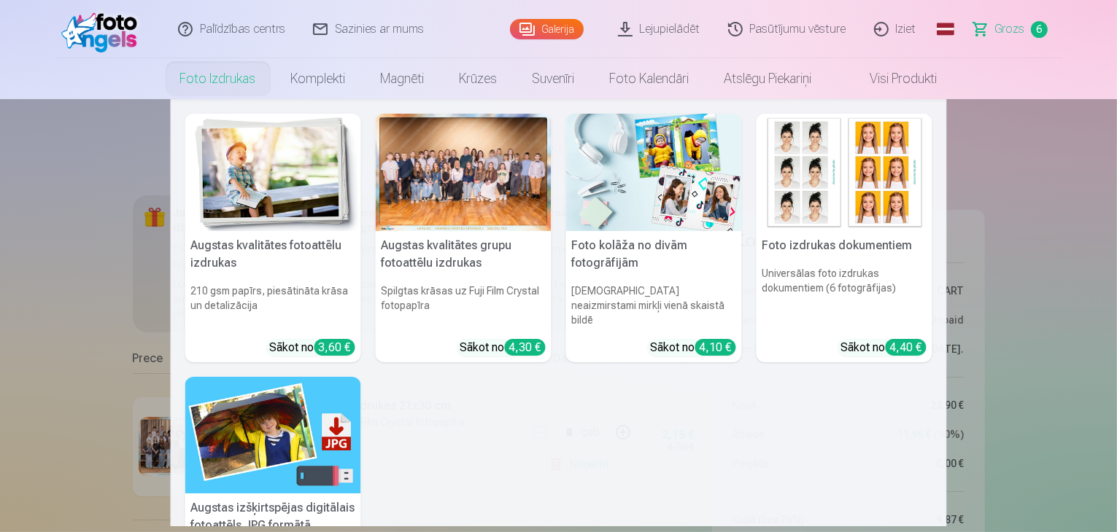
click at [260, 138] on img at bounding box center [273, 172] width 176 height 117
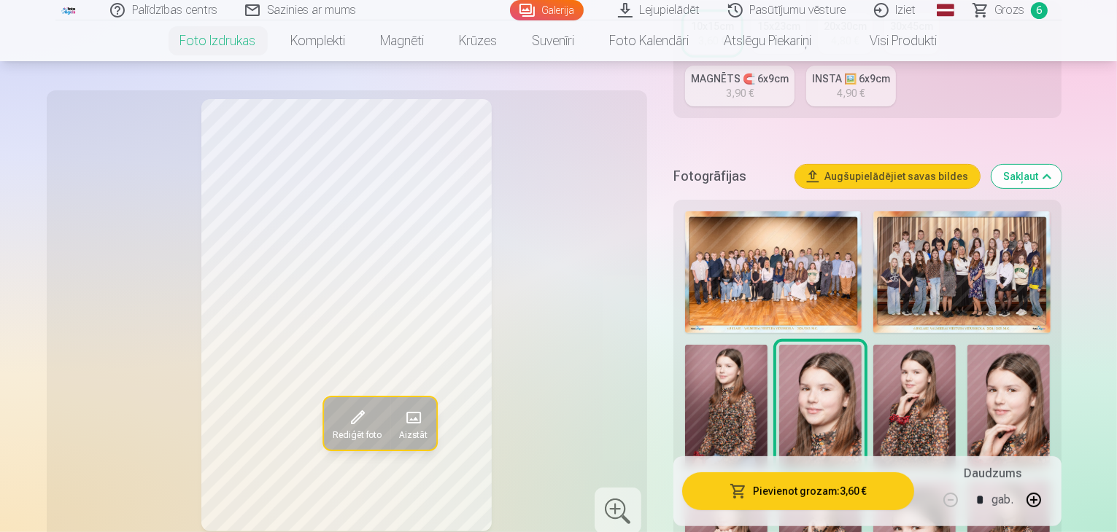
scroll to position [391, 0]
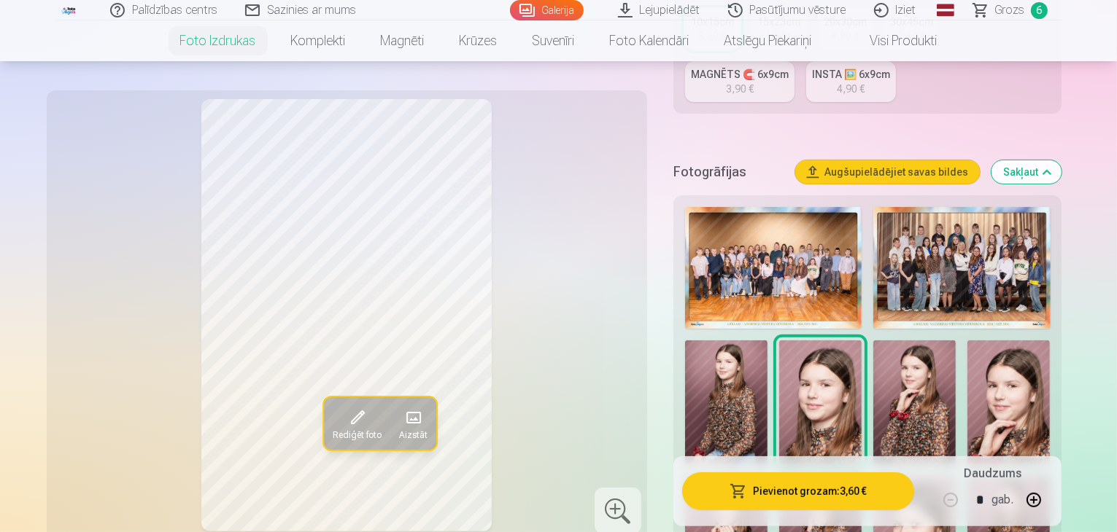
click at [873, 357] on img at bounding box center [914, 403] width 82 height 124
click at [767, 341] on img at bounding box center [726, 403] width 82 height 124
click at [861, 476] on img at bounding box center [820, 538] width 82 height 124
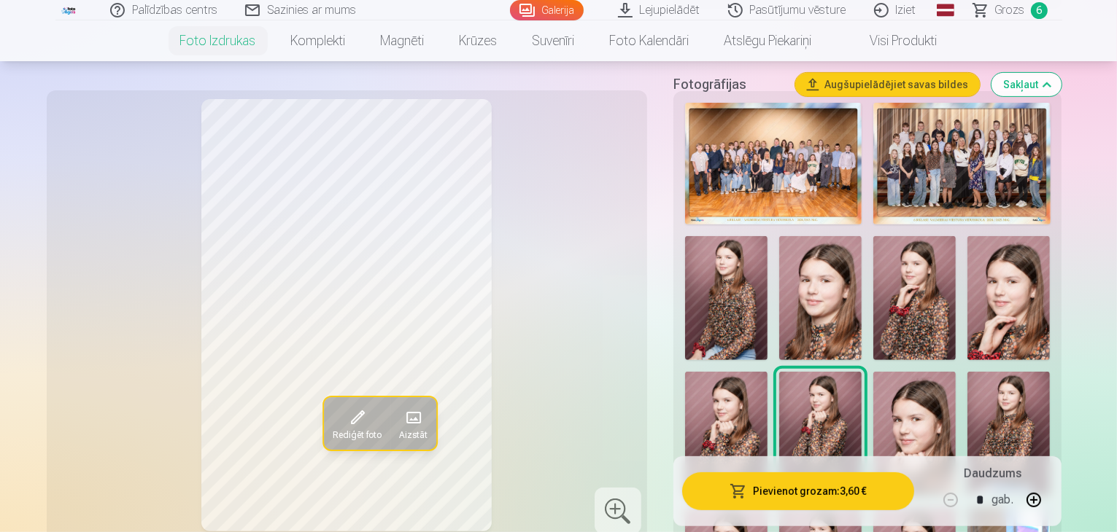
scroll to position [516, 0]
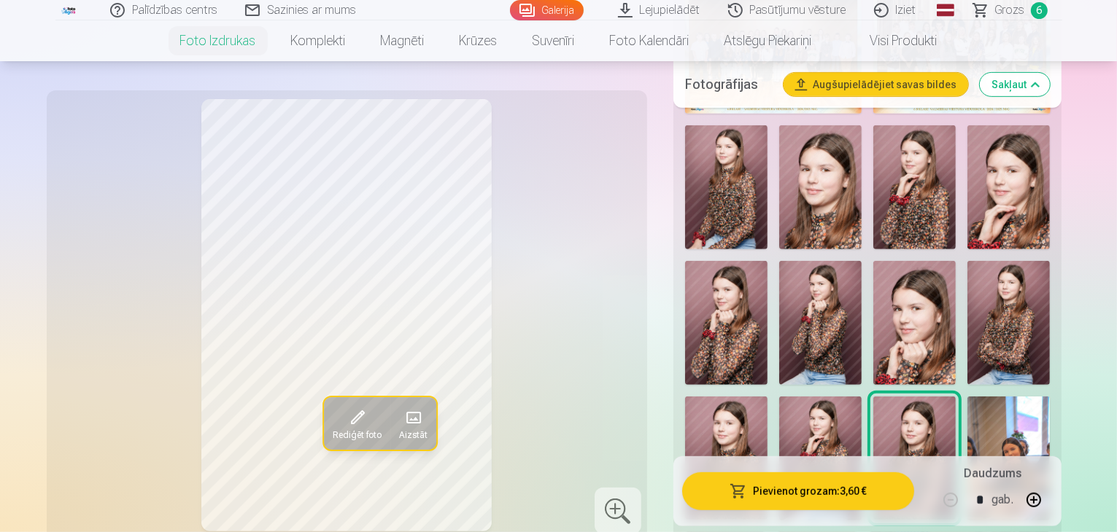
scroll to position [542, 0]
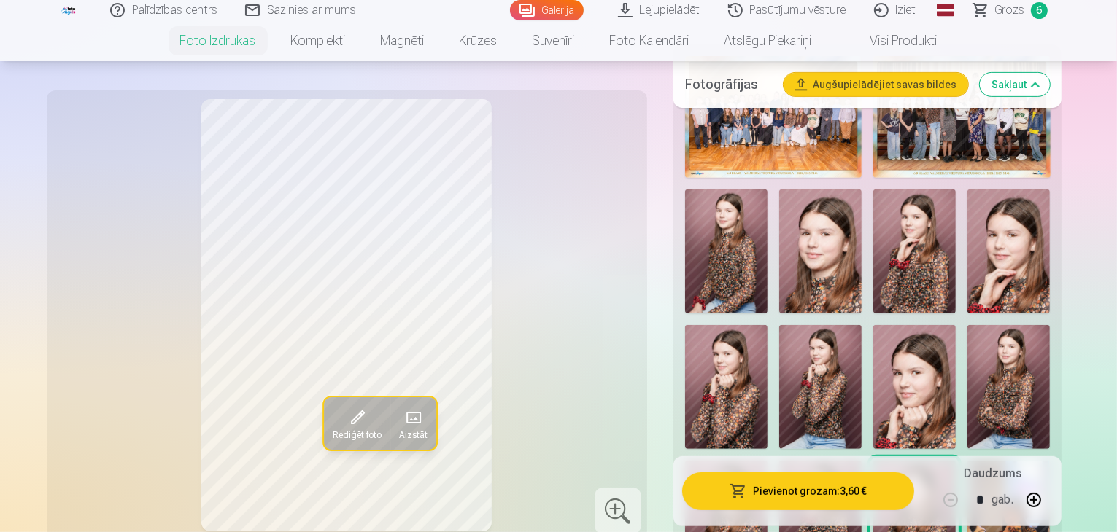
click at [967, 325] on img at bounding box center [1008, 387] width 82 height 124
click at [955, 461] on img at bounding box center [914, 523] width 82 height 124
click at [767, 461] on img at bounding box center [726, 523] width 82 height 124
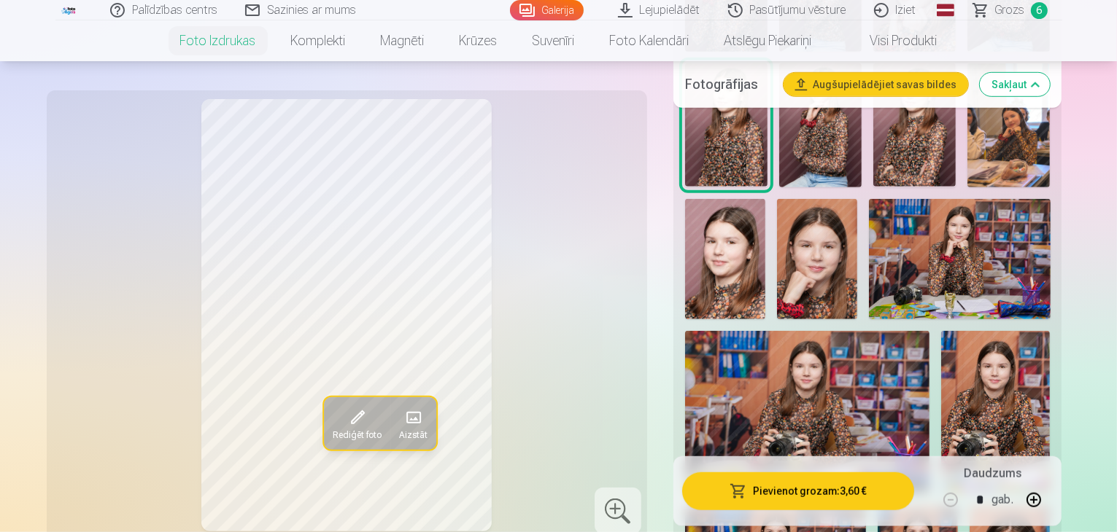
scroll to position [939, 0]
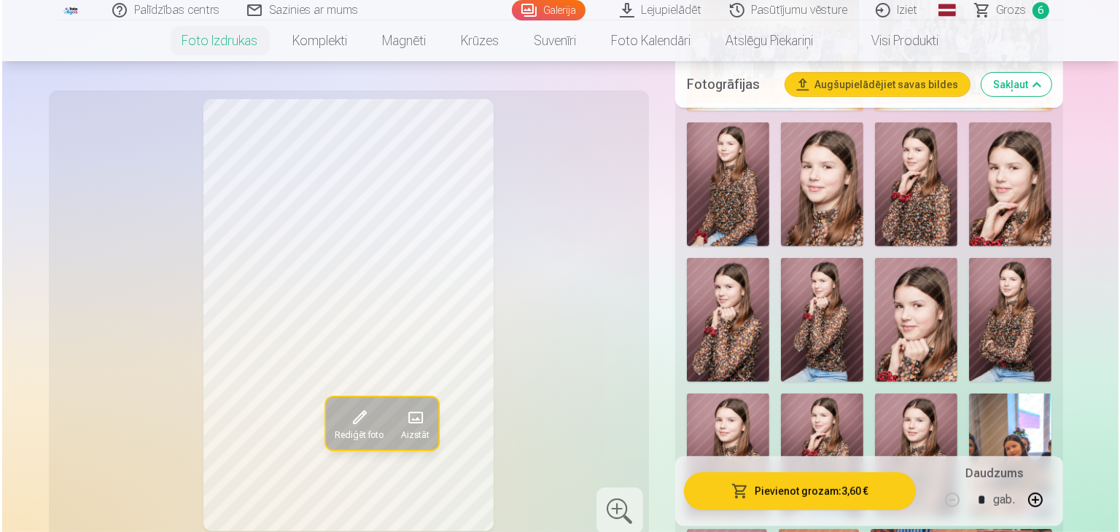
scroll to position [504, 0]
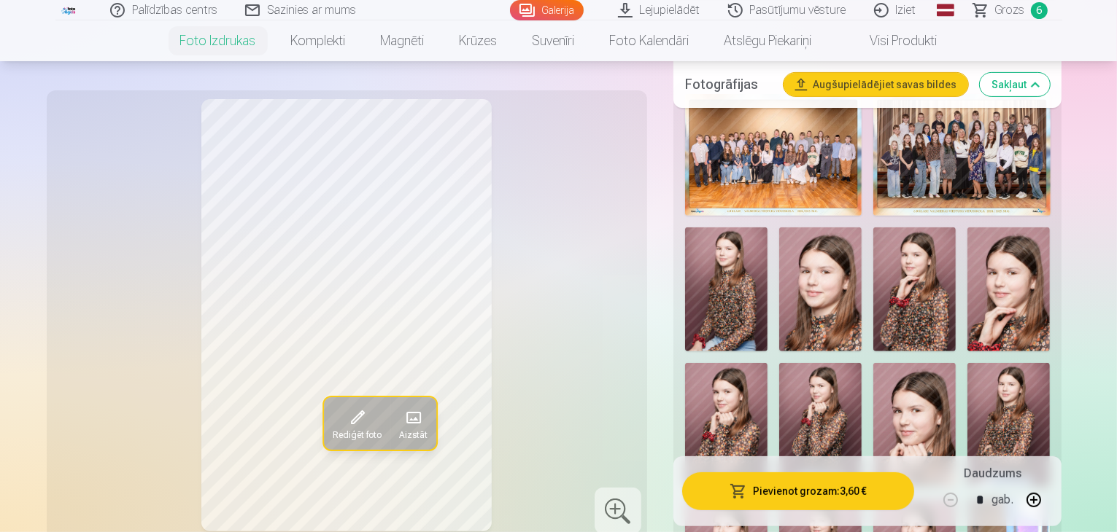
click at [967, 363] on img at bounding box center [1008, 425] width 82 height 124
drag, startPoint x: 1069, startPoint y: 353, endPoint x: 1068, endPoint y: 325, distance: 28.5
click at [802, 485] on button "Pievienot grozam : 3,60 €" at bounding box center [798, 492] width 233 height 38
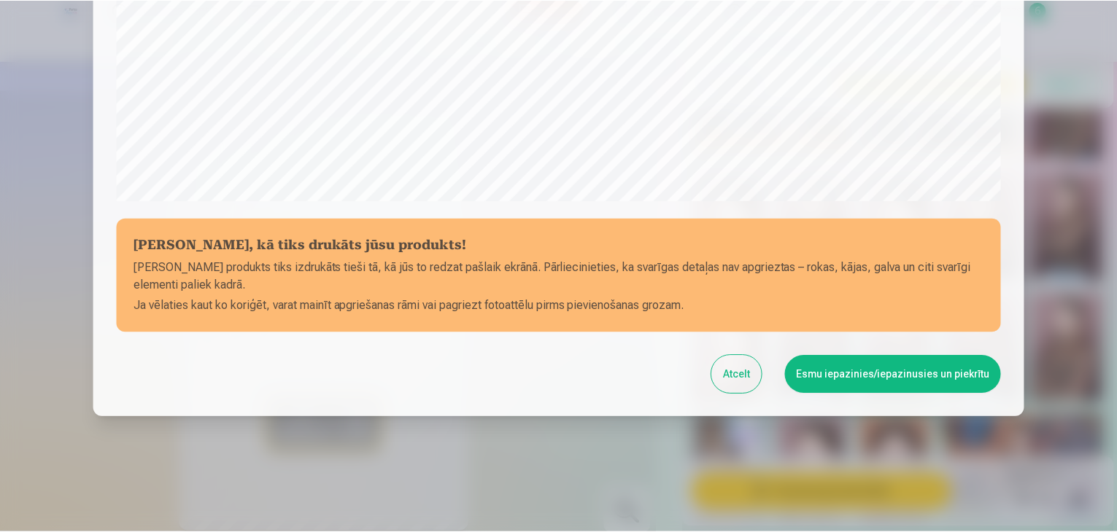
scroll to position [518, 0]
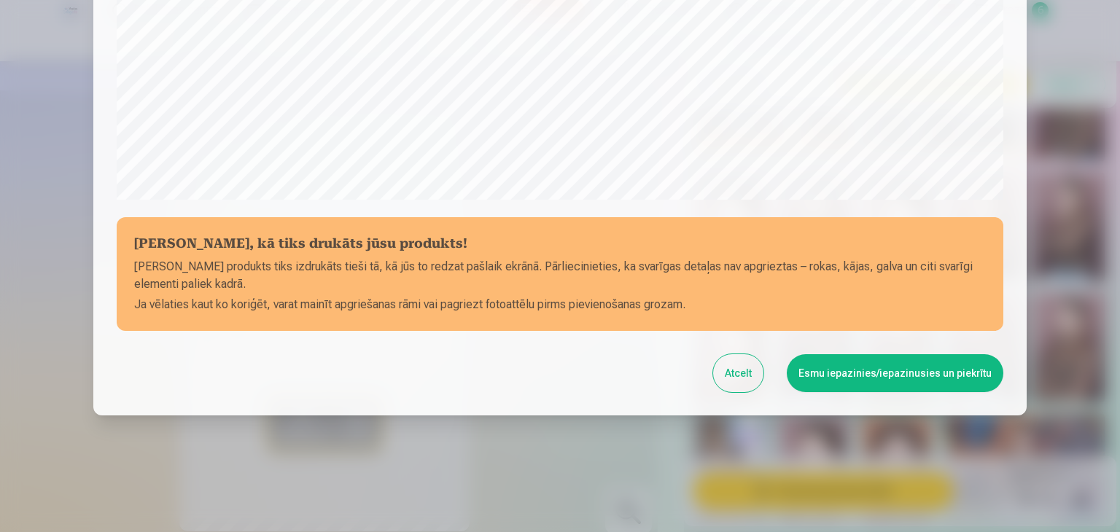
click at [823, 374] on button "Esmu iepazinies/iepazinusies un piekrītu" at bounding box center [895, 373] width 217 height 38
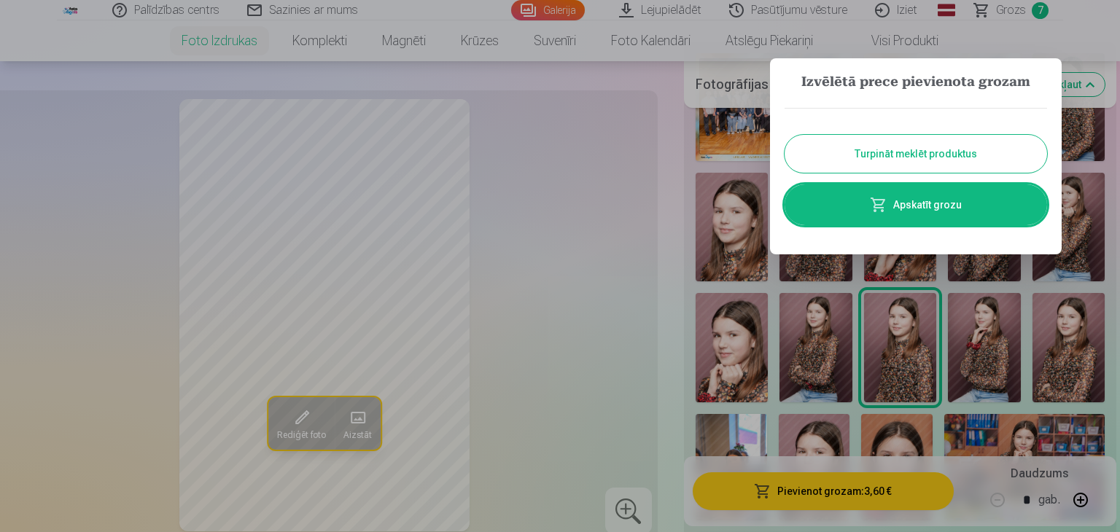
click at [901, 202] on link "Apskatīt grozu" at bounding box center [916, 205] width 263 height 41
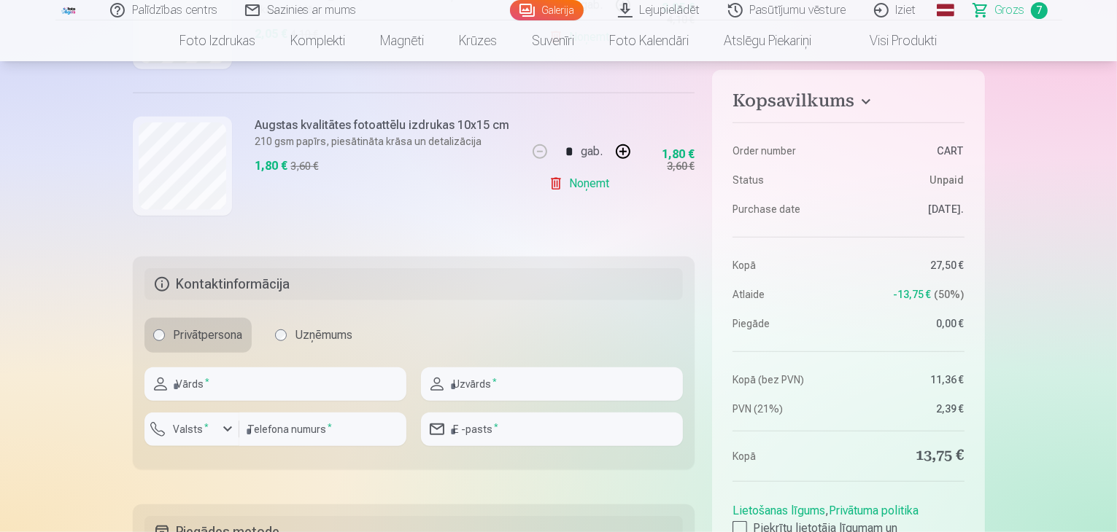
scroll to position [1160, 0]
click at [242, 384] on input "text" at bounding box center [275, 385] width 262 height 34
type input "****"
click at [513, 380] on input "text" at bounding box center [552, 385] width 262 height 34
type input "******"
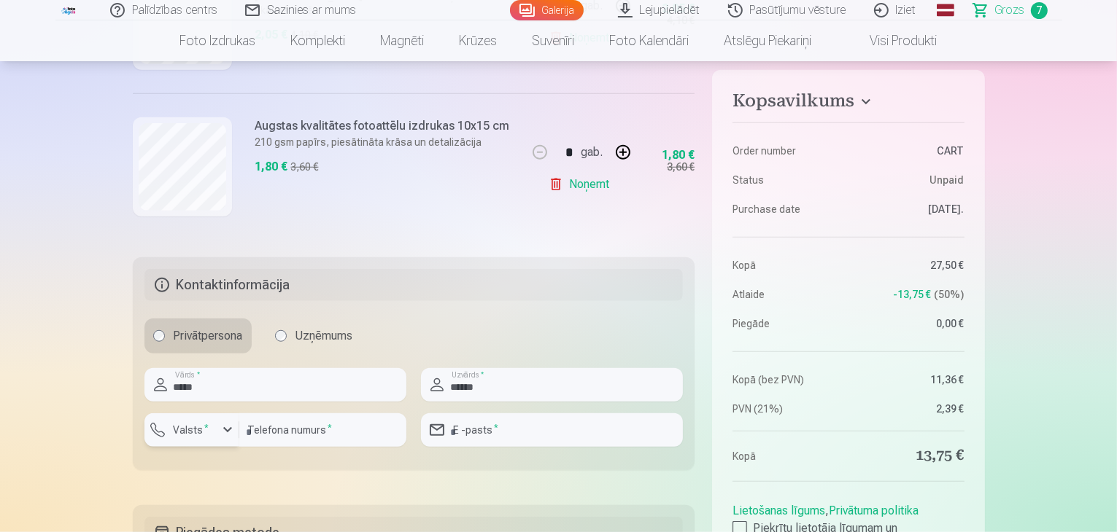
click at [205, 430] on sup "*" at bounding box center [207, 427] width 4 height 9
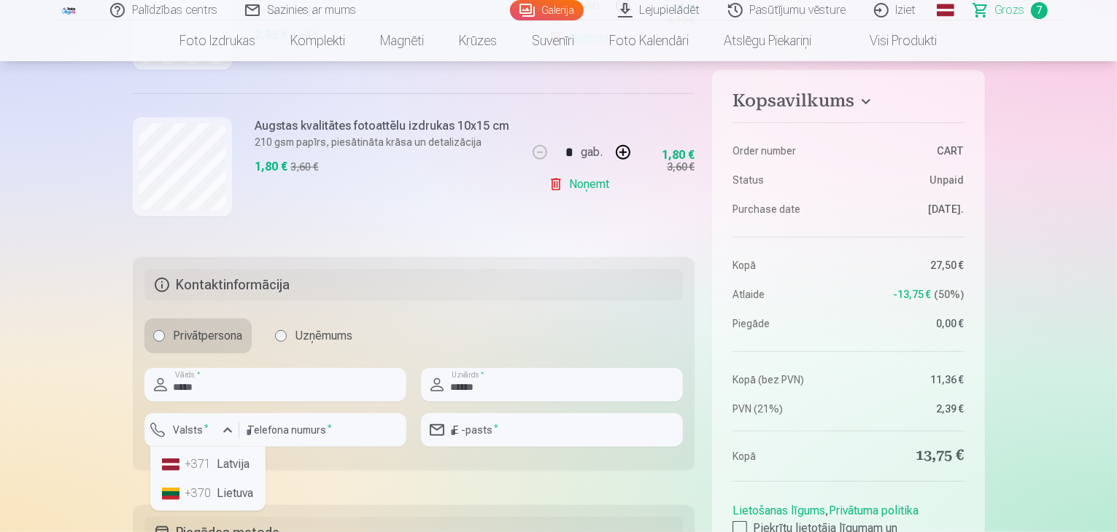
click at [242, 466] on li "+371 Latvija" at bounding box center [208, 464] width 104 height 29
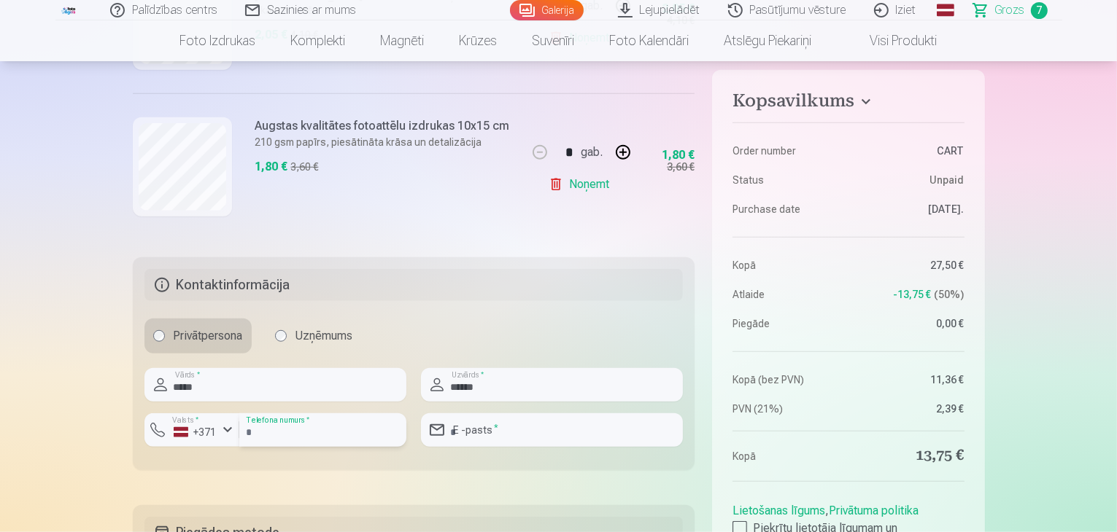
click at [317, 436] on input "number" at bounding box center [322, 431] width 167 height 34
type input "********"
click at [498, 430] on input "email" at bounding box center [552, 431] width 262 height 34
type input "**********"
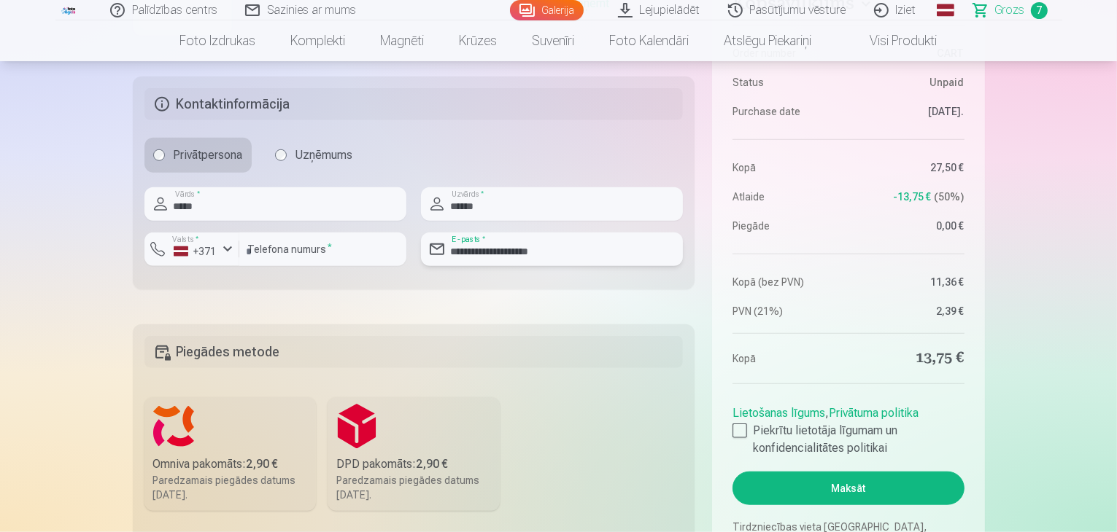
scroll to position [1349, 0]
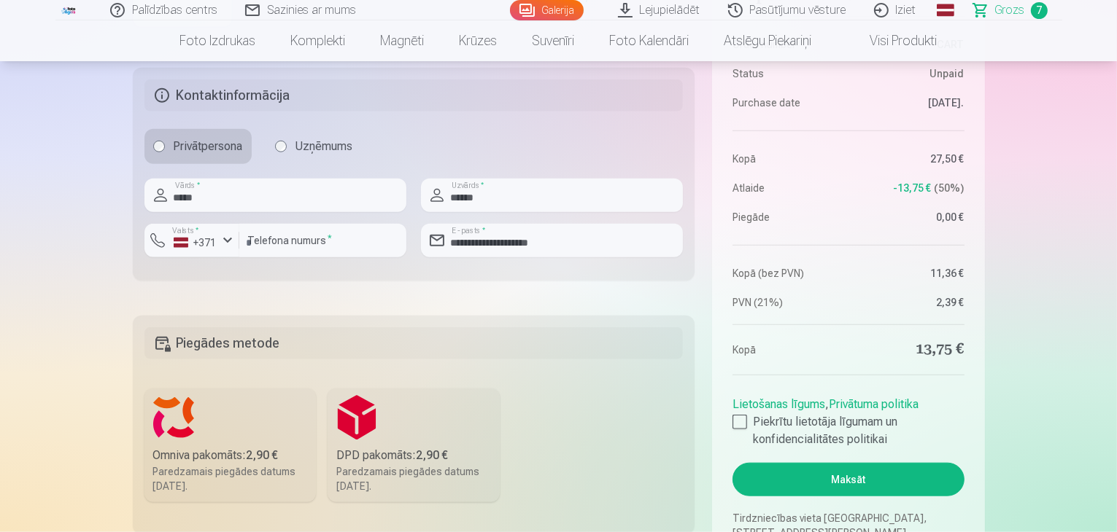
click at [254, 411] on label "Omniva pakomāts : 2,90 € Paredzamais piegādes datums 13.09.2025." at bounding box center [230, 446] width 172 height 114
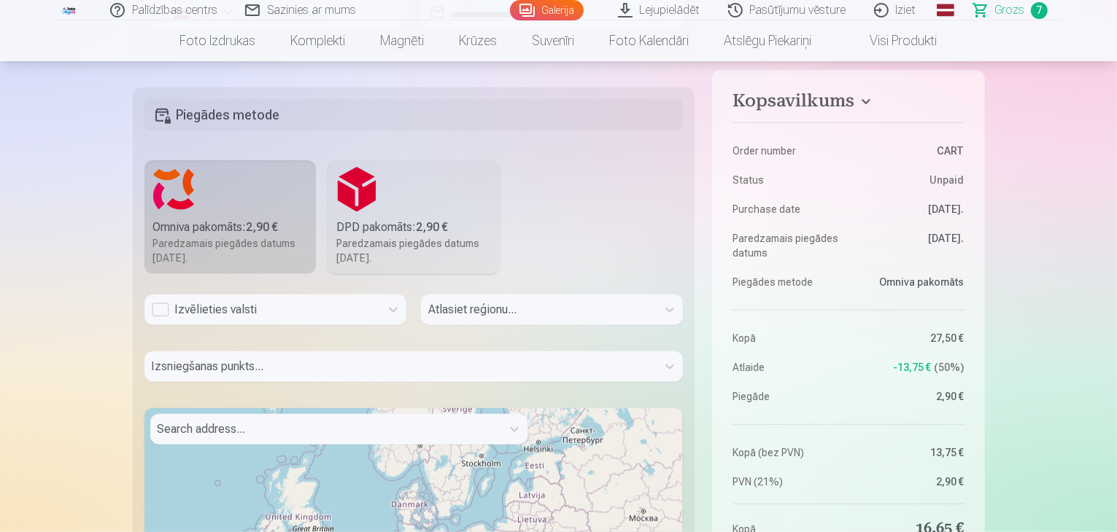
scroll to position [1590, 0]
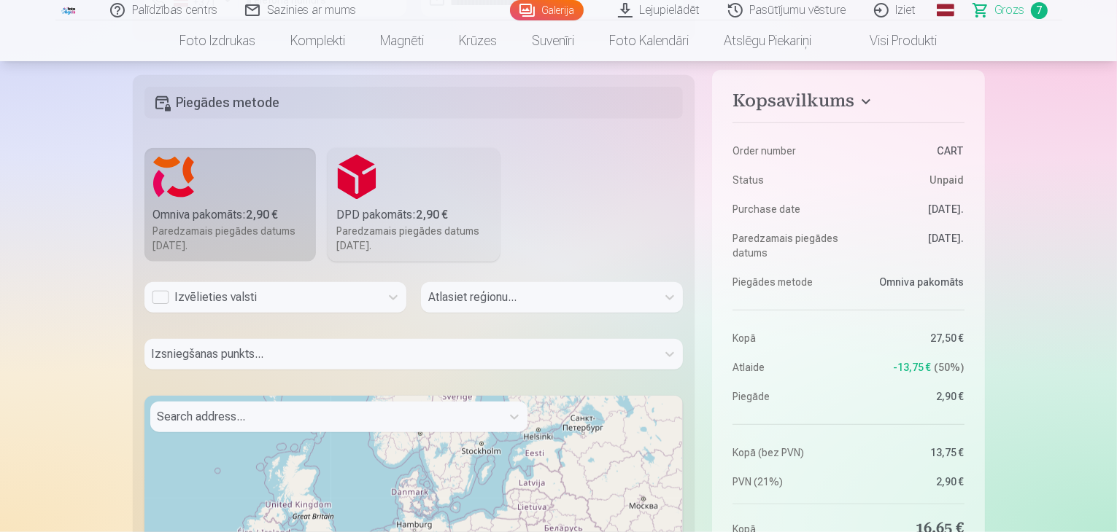
click at [158, 298] on div "Izvēlieties valsti" at bounding box center [262, 298] width 221 height 18
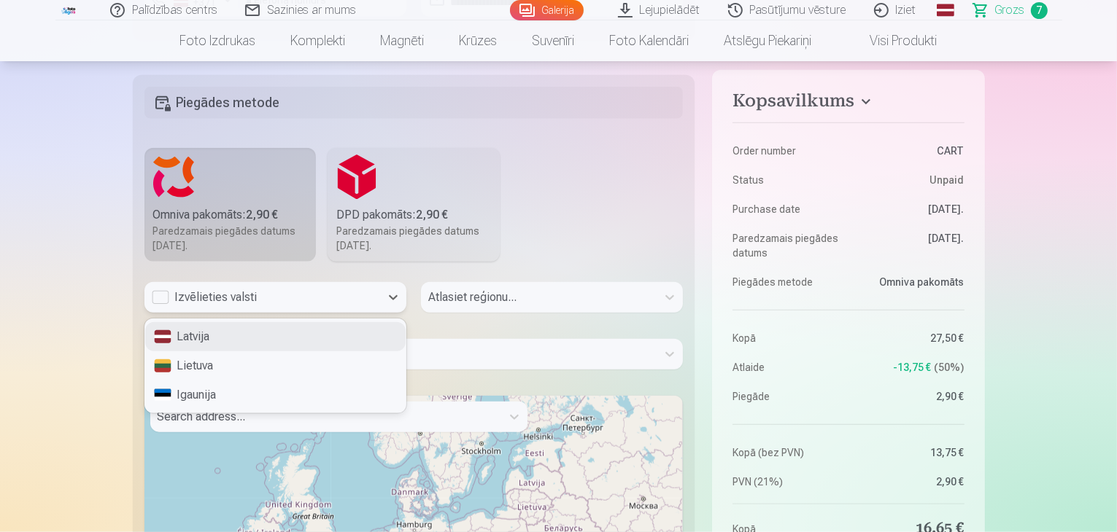
click at [198, 330] on div "Latvija" at bounding box center [275, 336] width 260 height 29
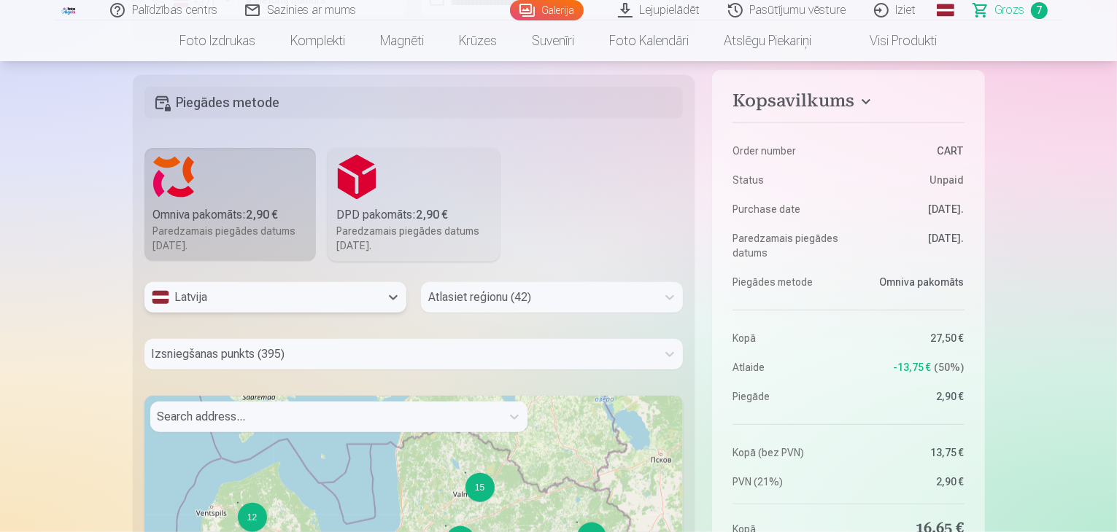
scroll to position [1601, 0]
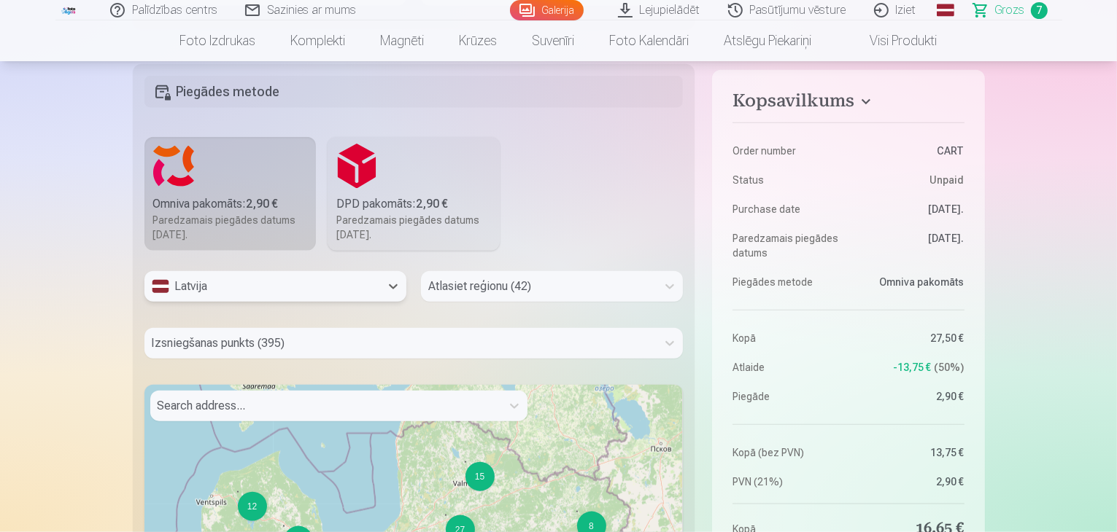
click at [546, 303] on div "Atlasiet reģionu (42)" at bounding box center [552, 292] width 262 height 42
type input "******"
click at [501, 331] on div "Valmieras novads" at bounding box center [552, 325] width 260 height 29
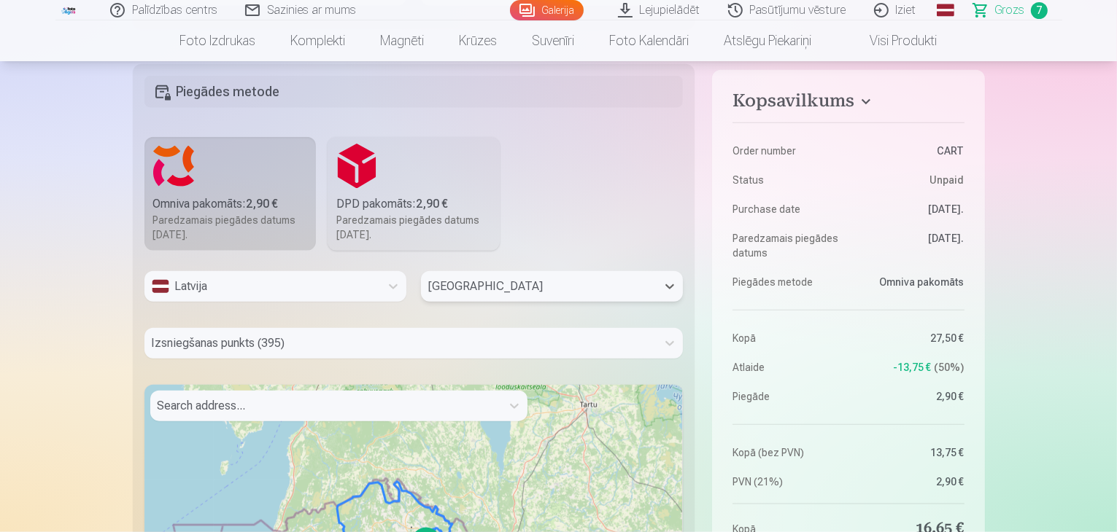
scroll to position [1658, 0]
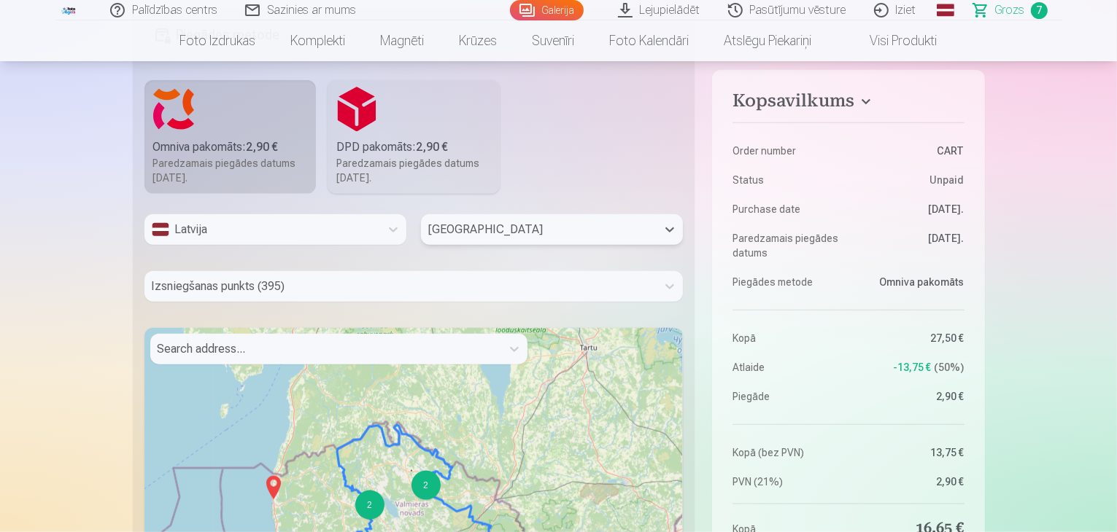
click at [379, 302] on div "Izsniegšanas punkts (395)" at bounding box center [413, 286] width 539 height 31
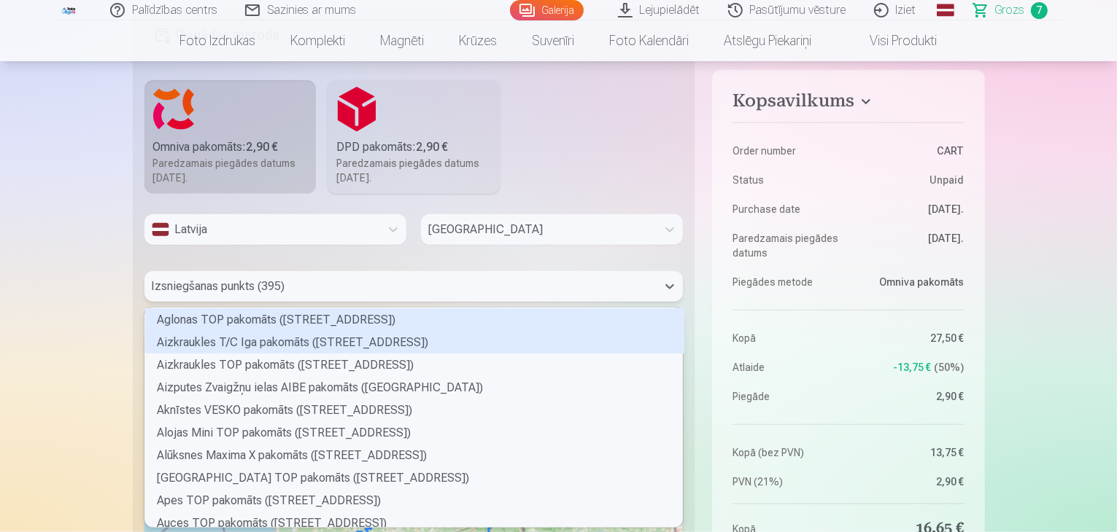
scroll to position [215, 534]
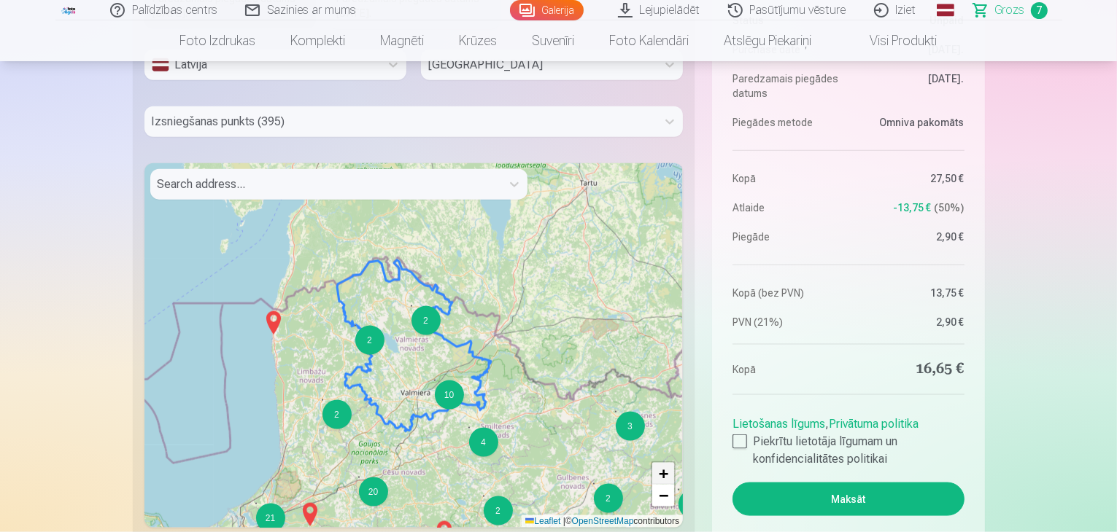
click at [663, 476] on span "+" at bounding box center [663, 474] width 9 height 18
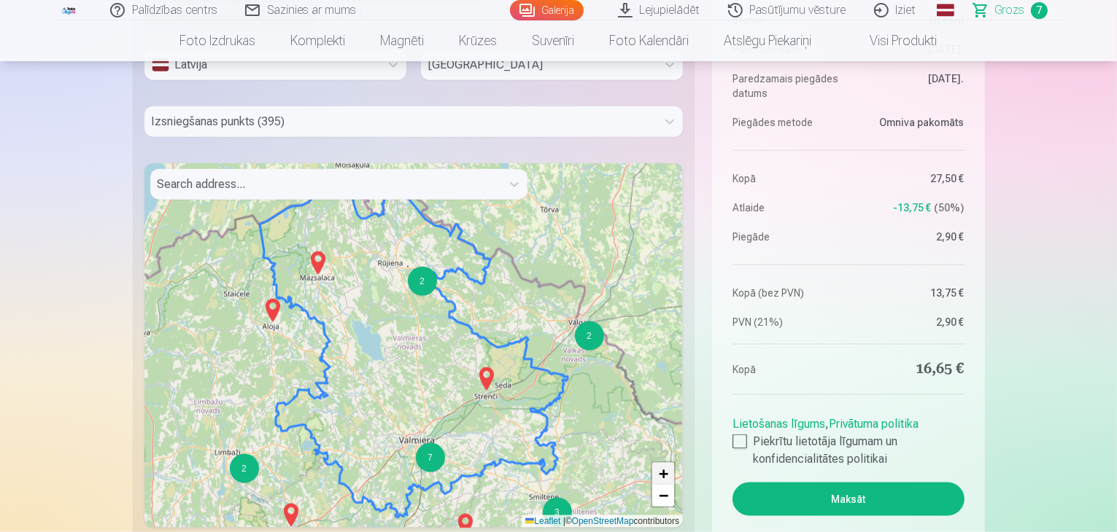
click at [663, 476] on span "+" at bounding box center [663, 474] width 9 height 18
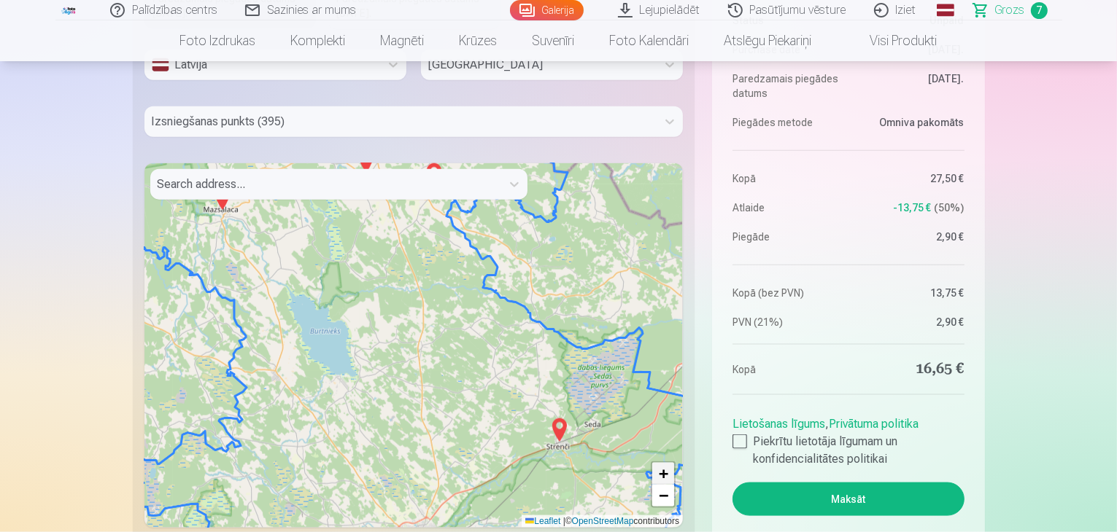
click at [663, 476] on span "+" at bounding box center [663, 474] width 9 height 18
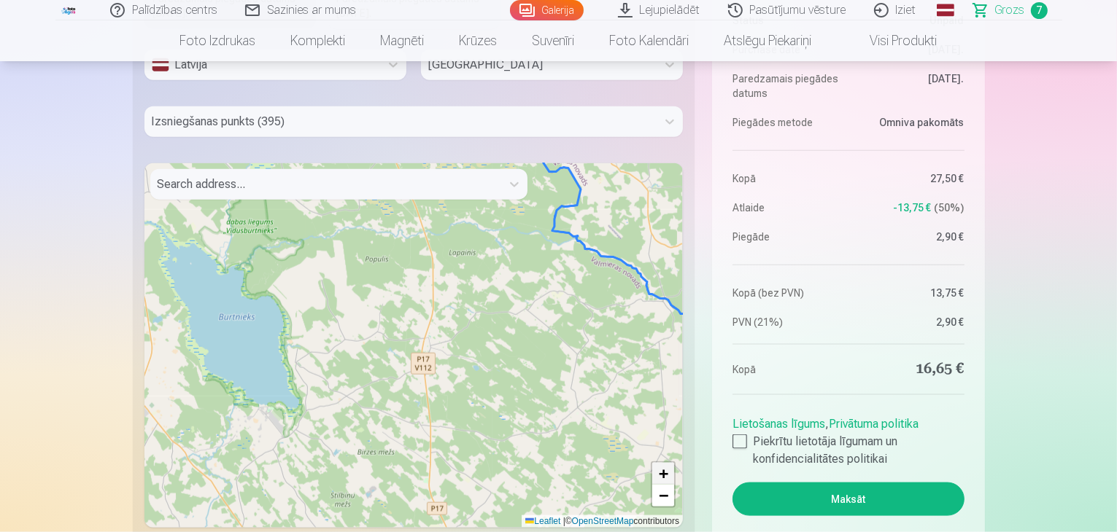
click at [663, 476] on span "+" at bounding box center [663, 474] width 9 height 18
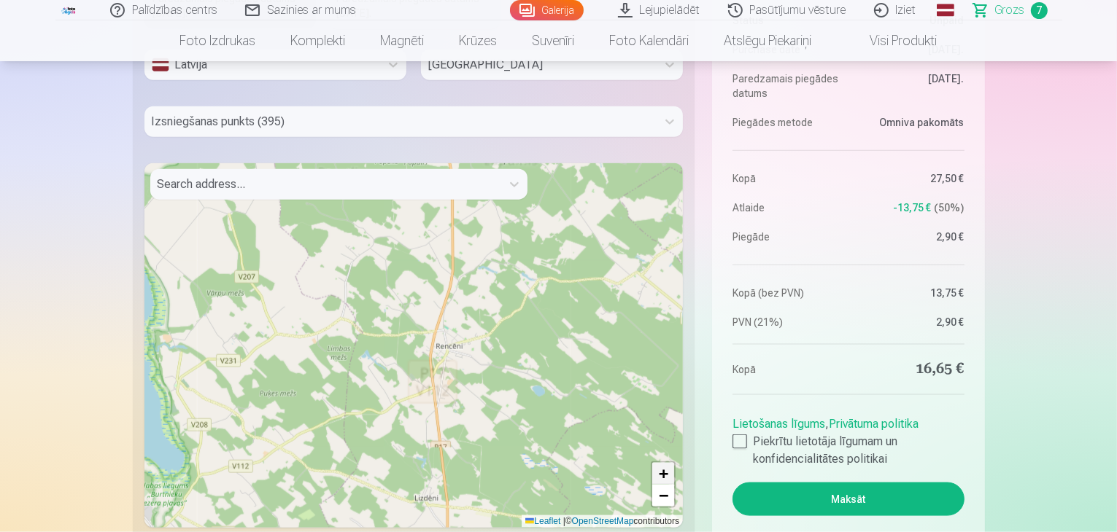
click at [663, 476] on span "+" at bounding box center [663, 474] width 9 height 18
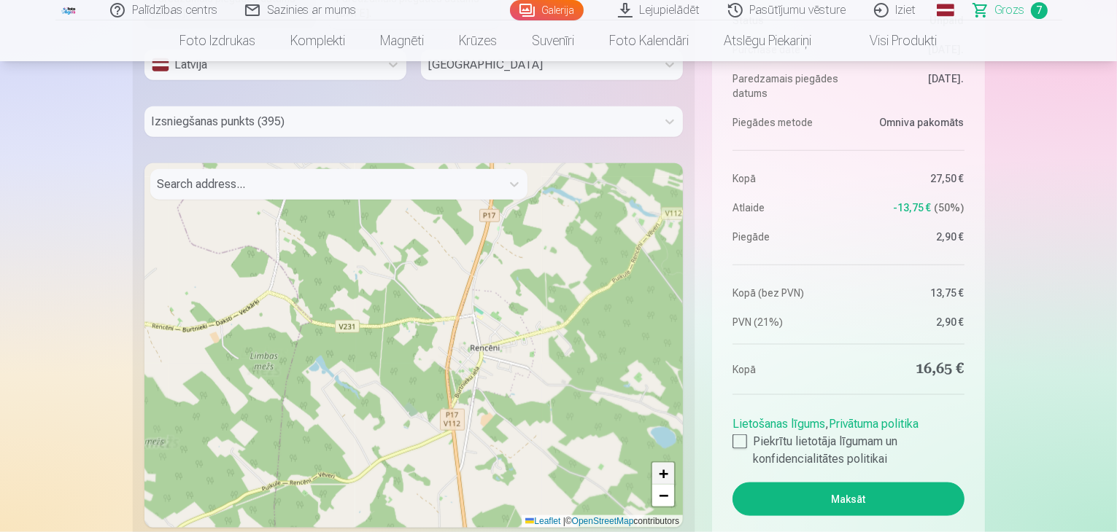
click at [663, 476] on span "+" at bounding box center [663, 474] width 9 height 18
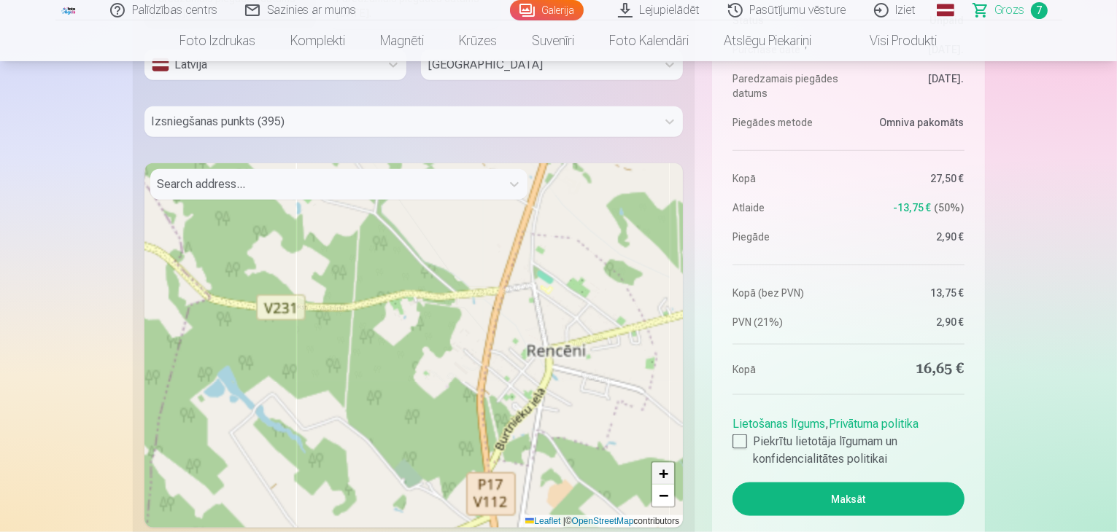
click at [663, 476] on span "+" at bounding box center [663, 474] width 9 height 18
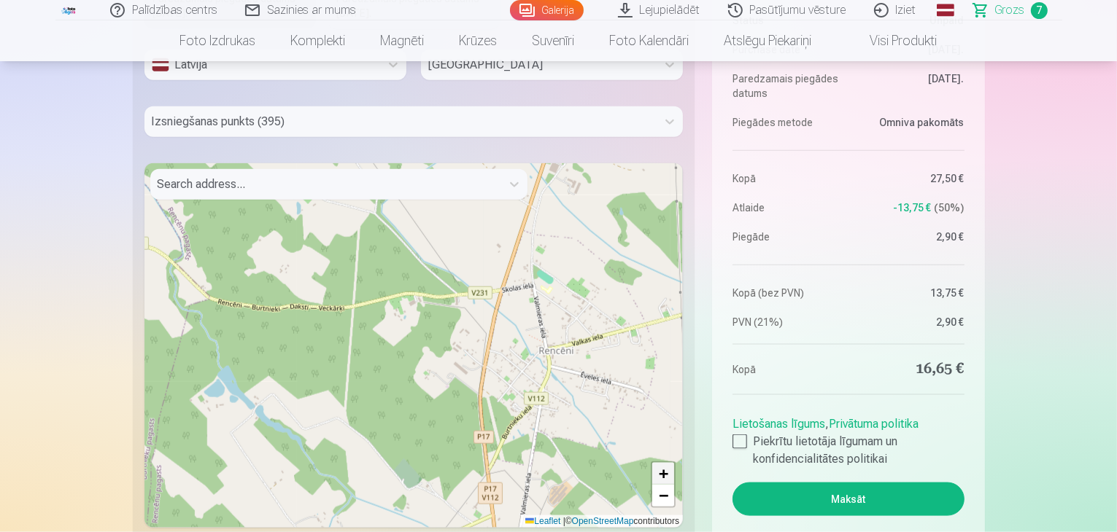
click at [663, 476] on span "+" at bounding box center [663, 474] width 9 height 18
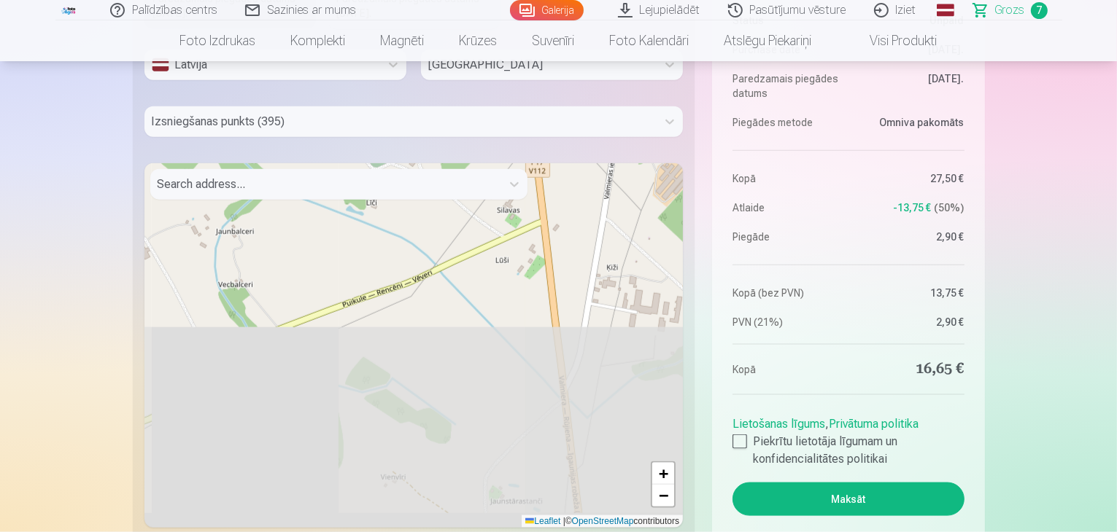
drag, startPoint x: 532, startPoint y: 401, endPoint x: 496, endPoint y: -63, distance: 466.0
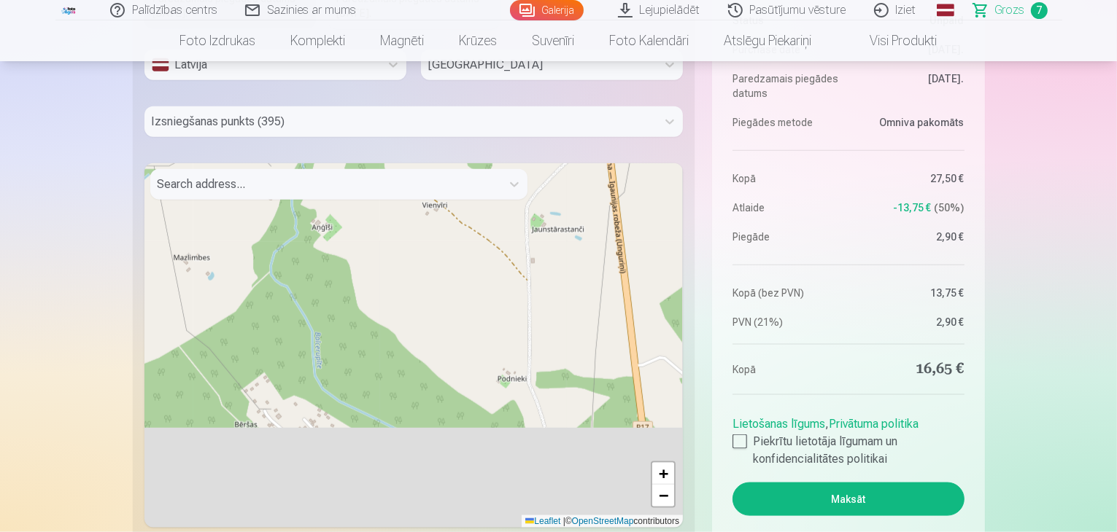
drag, startPoint x: 457, startPoint y: 288, endPoint x: 539, endPoint y: -9, distance: 308.6
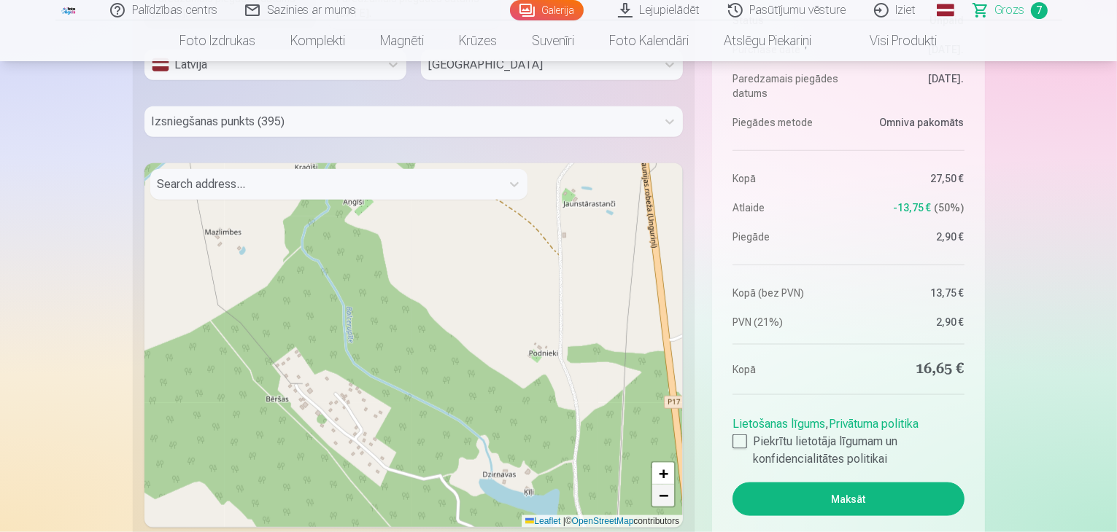
click at [664, 495] on span "−" at bounding box center [663, 495] width 9 height 18
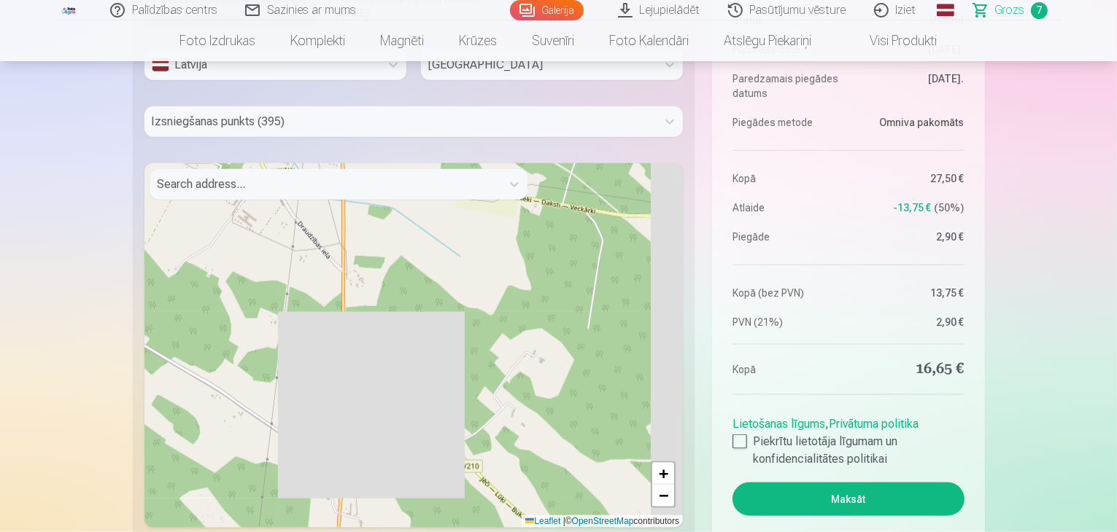
drag, startPoint x: 470, startPoint y: 372, endPoint x: 241, endPoint y: -63, distance: 492.0
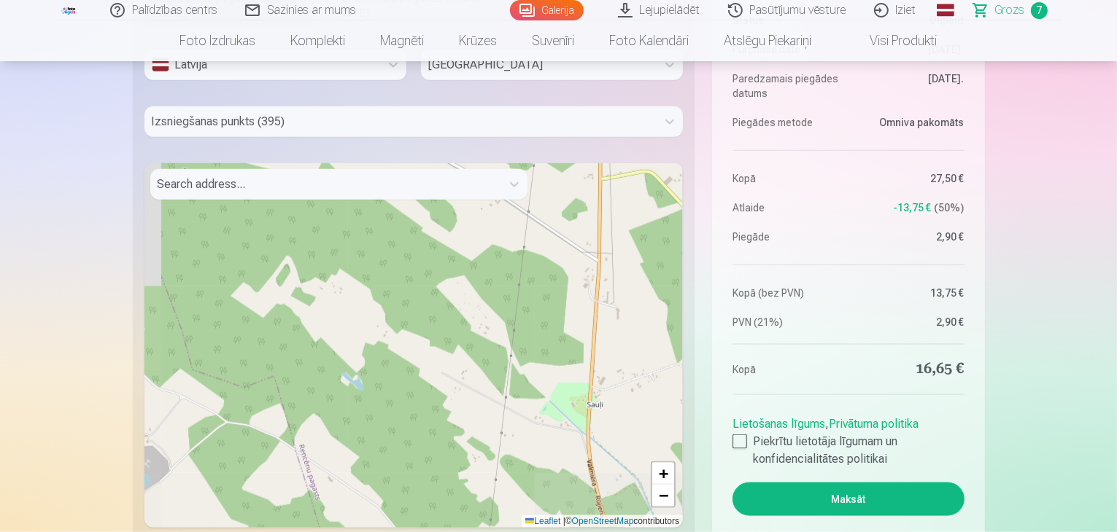
drag, startPoint x: 433, startPoint y: 292, endPoint x: 689, endPoint y: 80, distance: 333.1
click at [689, 80] on fieldset "Piegādes metode Omniva pakomāts : 2,90 € Paredzamais piegādes datums 13.09.2025…" at bounding box center [414, 198] width 562 height 712
click at [663, 496] on span "−" at bounding box center [663, 495] width 9 height 18
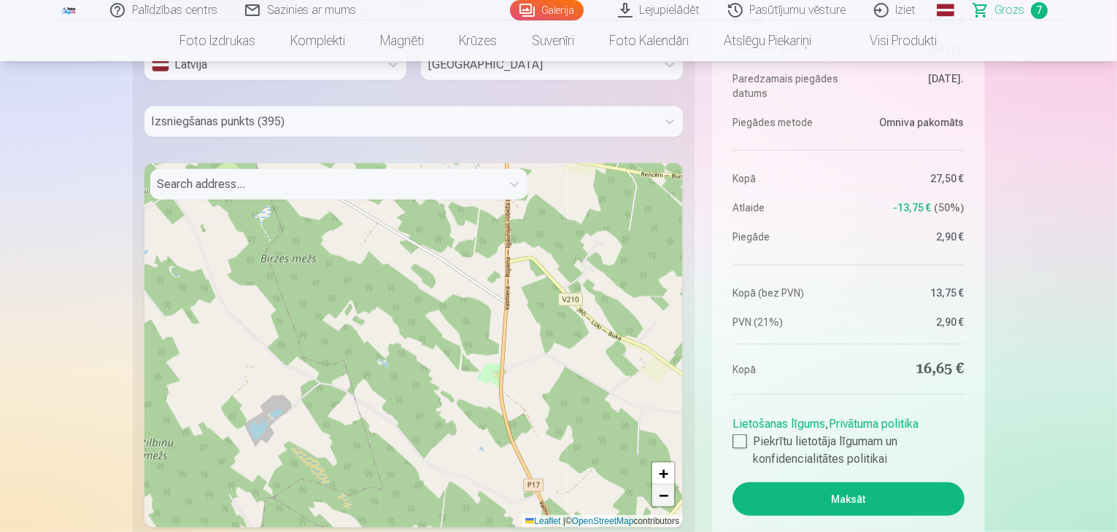
click at [663, 496] on span "−" at bounding box center [663, 495] width 9 height 18
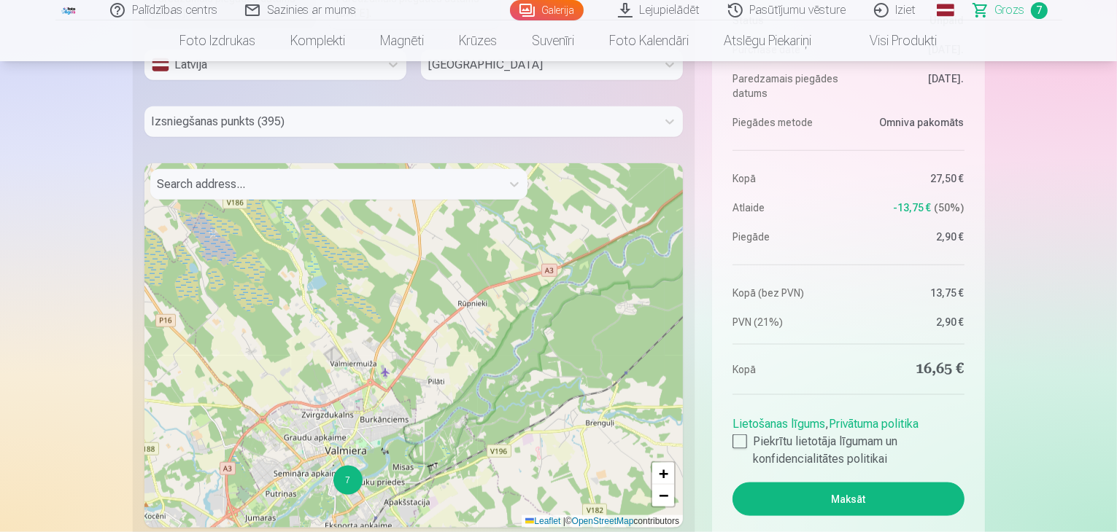
drag, startPoint x: 385, startPoint y: 333, endPoint x: 279, endPoint y: -62, distance: 408.7
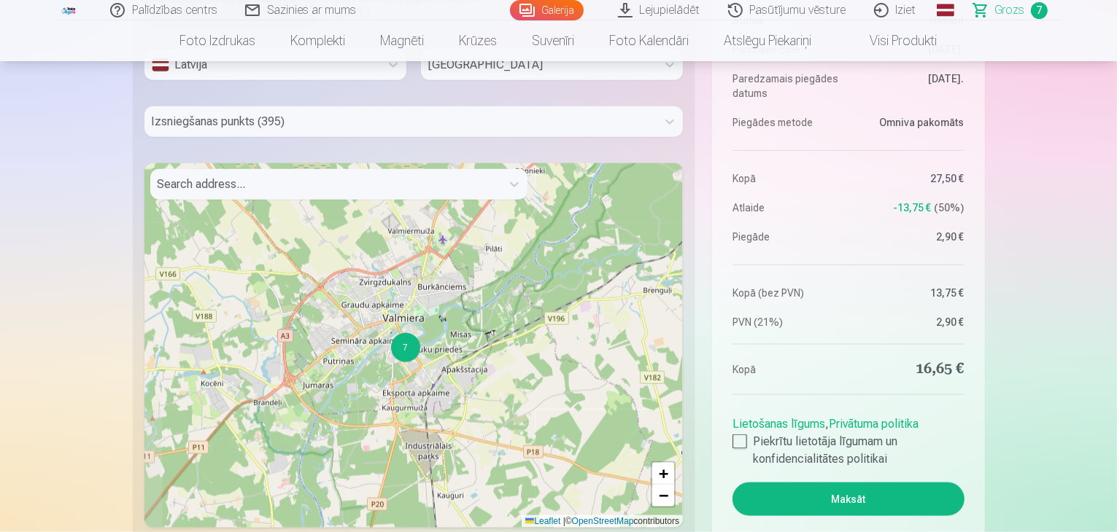
drag, startPoint x: 438, startPoint y: 398, endPoint x: 496, endPoint y: 265, distance: 144.7
click at [496, 265] on div "7 + − Leaflet | © OpenStreetMap contributors" at bounding box center [413, 345] width 539 height 365
click at [665, 468] on span "+" at bounding box center [663, 474] width 9 height 18
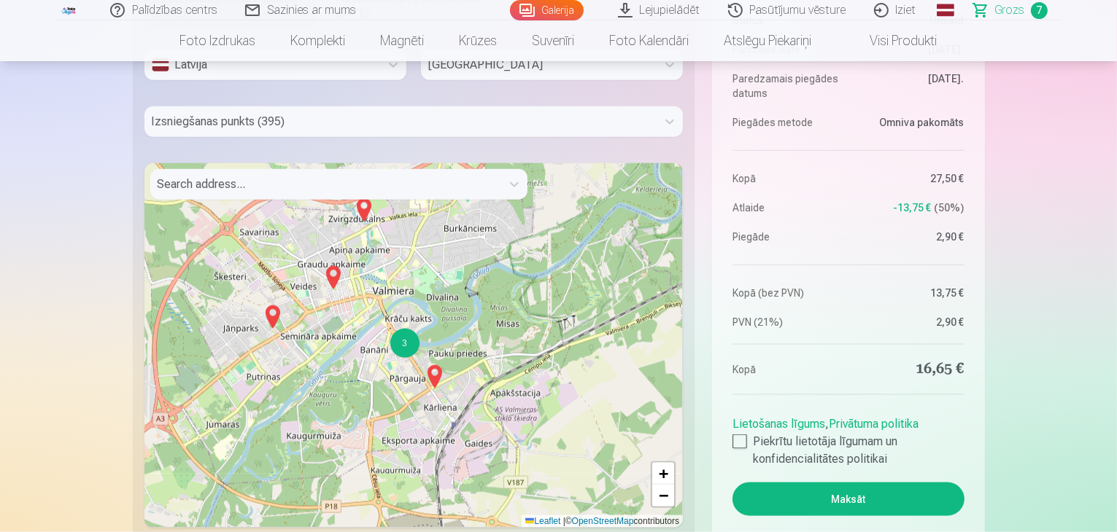
click at [362, 209] on img at bounding box center [363, 210] width 23 height 35
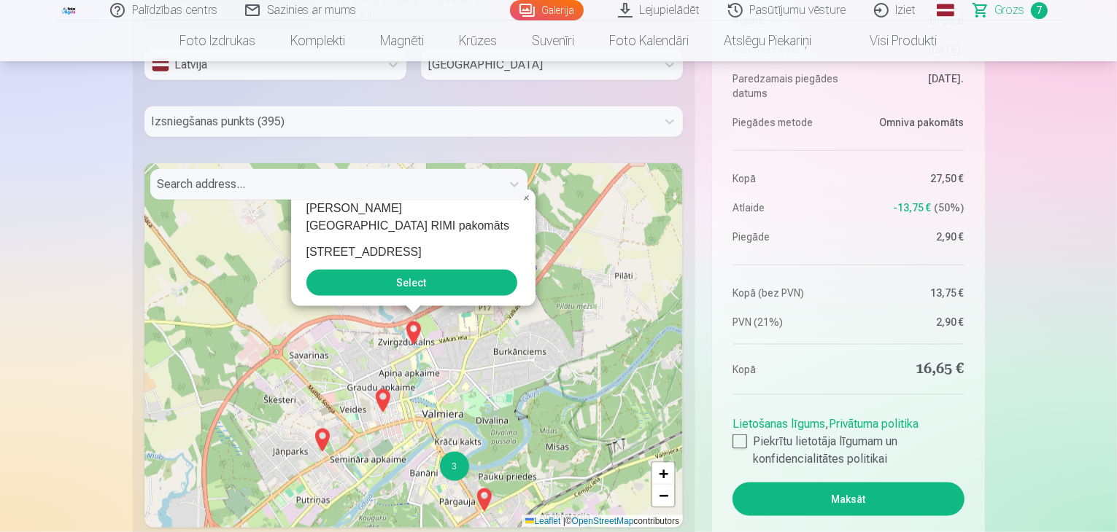
click at [418, 291] on button "Select" at bounding box center [411, 283] width 211 height 26
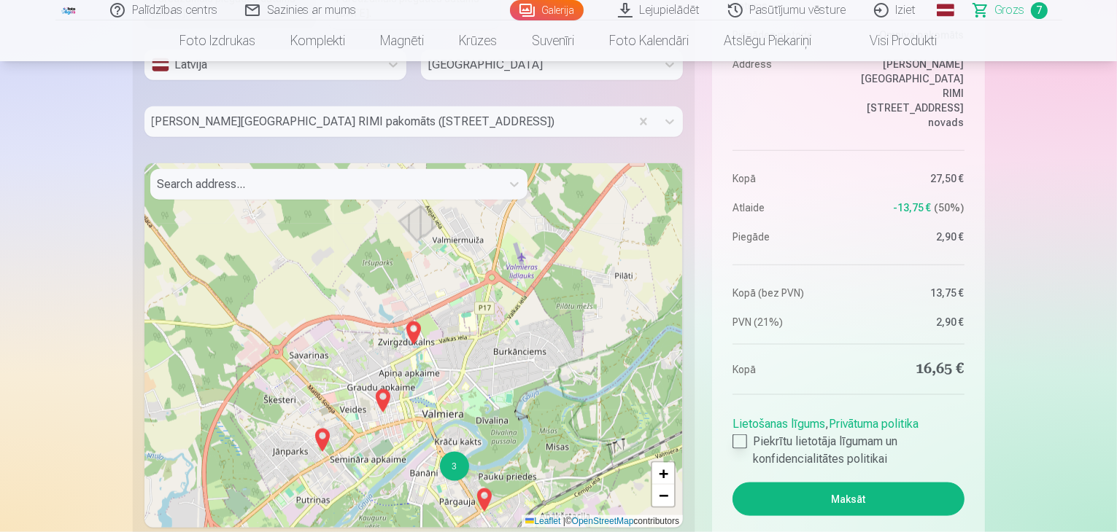
click at [737, 435] on div at bounding box center [739, 442] width 15 height 15
click at [849, 495] on button "Maksāt" at bounding box center [847, 500] width 231 height 34
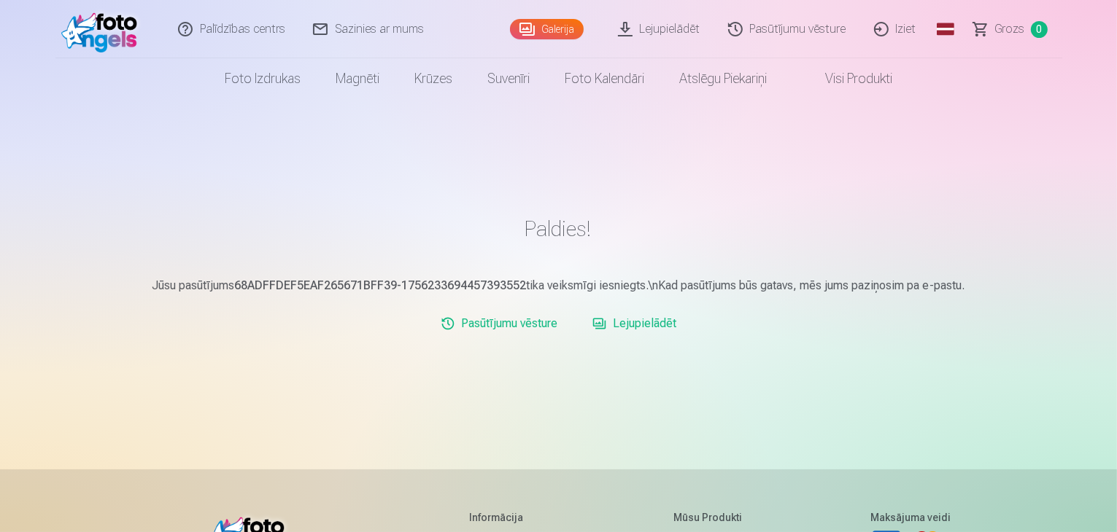
click at [908, 26] on link "Iziet" at bounding box center [896, 29] width 70 height 58
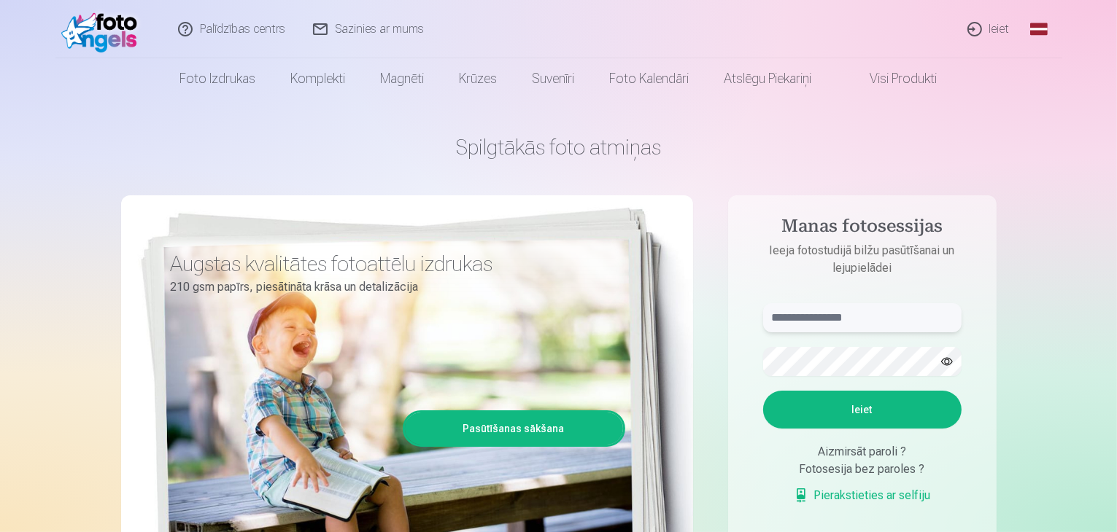
click at [817, 317] on input "text" at bounding box center [862, 317] width 198 height 29
type input "**********"
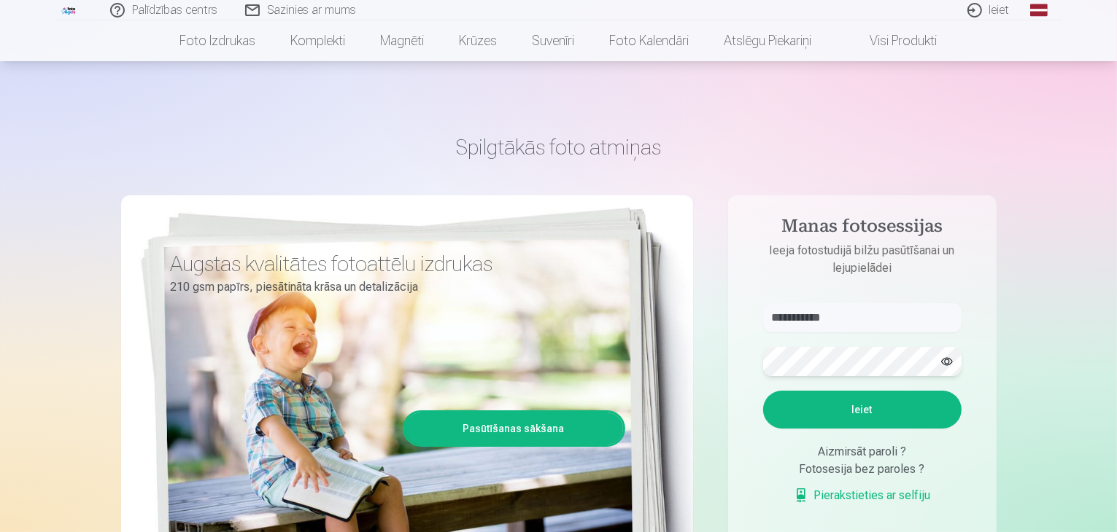
scroll to position [61, 0]
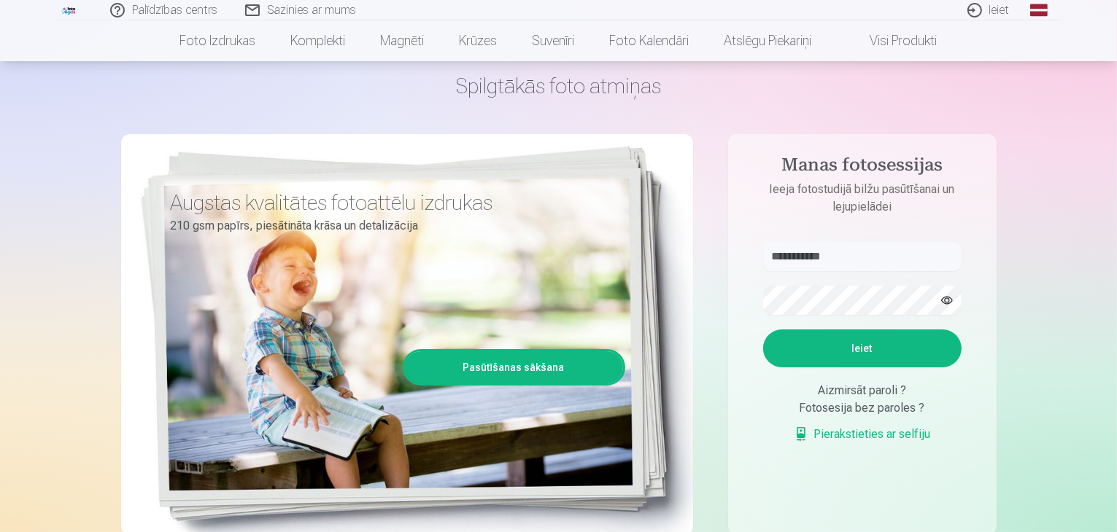
click at [843, 346] on button "Ieiet" at bounding box center [862, 349] width 198 height 38
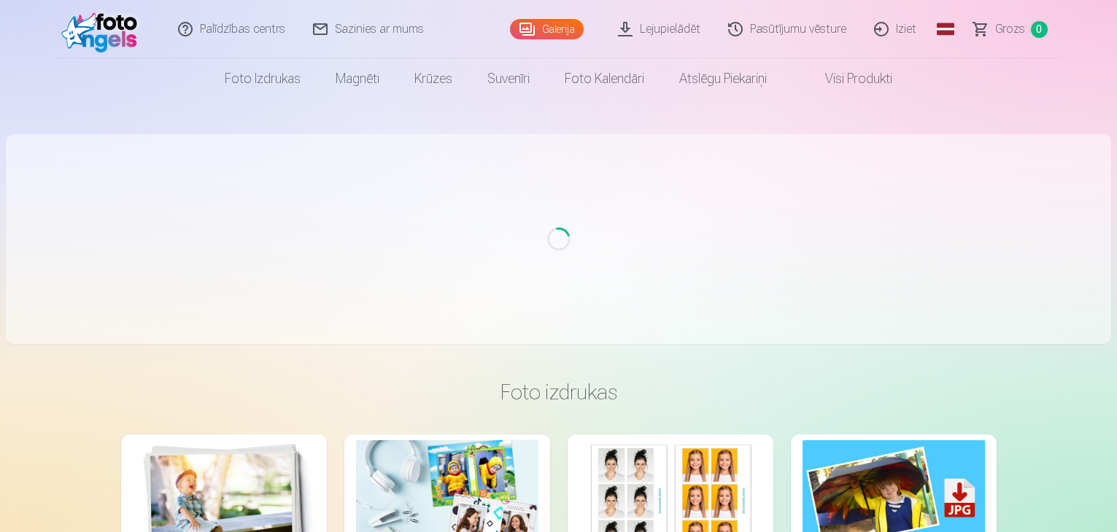
scroll to position [61, 0]
